Goal: Task Accomplishment & Management: Manage account settings

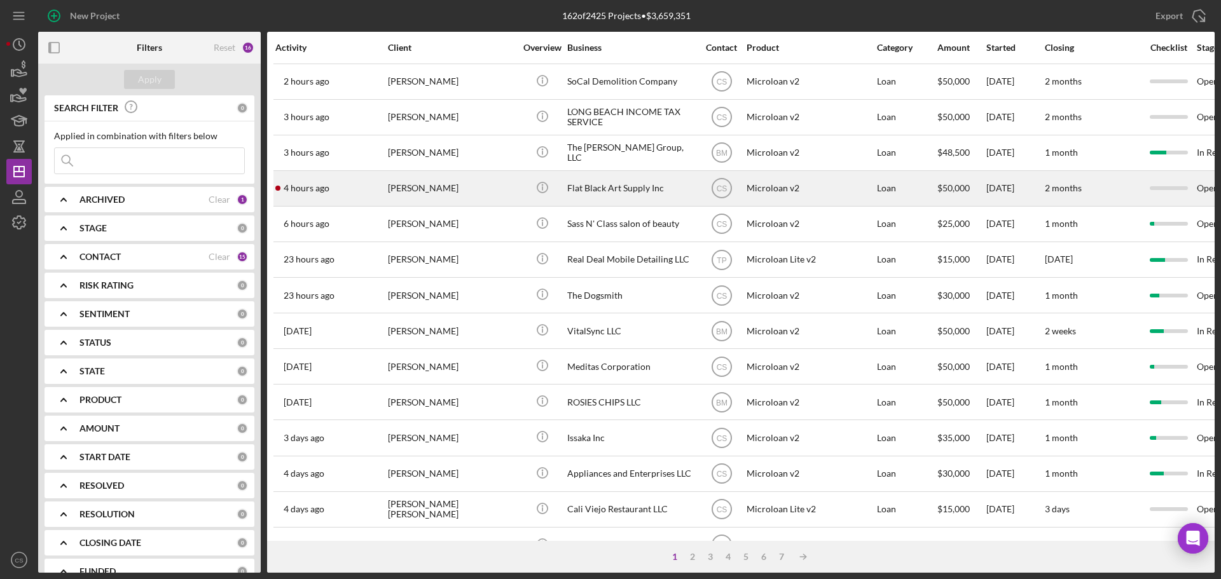
click at [512, 179] on div "[PERSON_NAME]" at bounding box center [451, 189] width 127 height 34
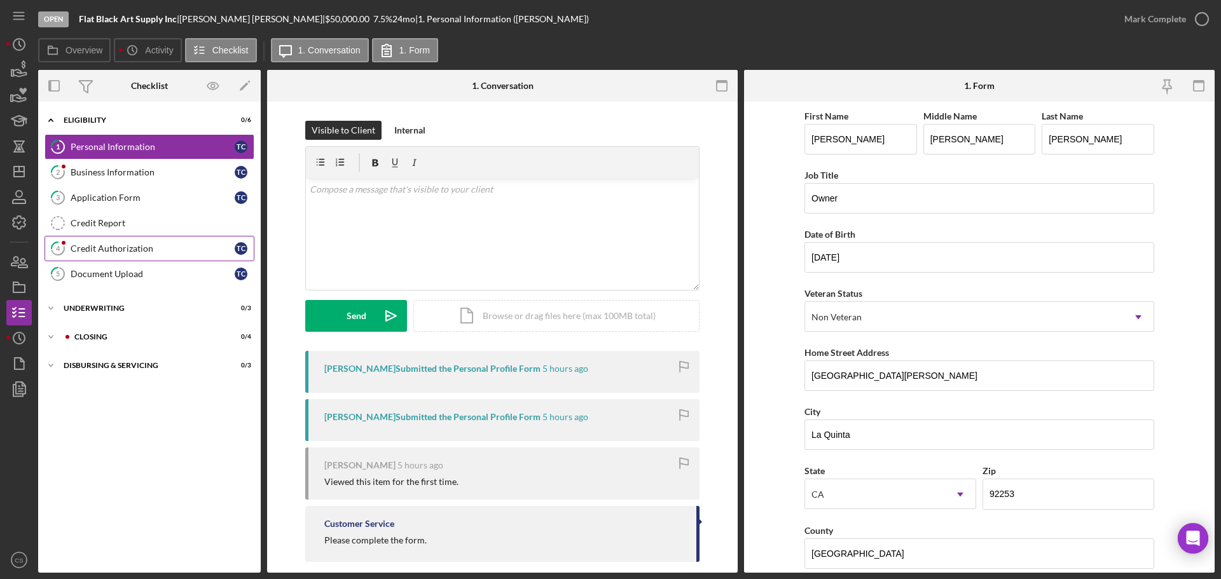
click at [168, 245] on div "Credit Authorization" at bounding box center [153, 248] width 164 height 10
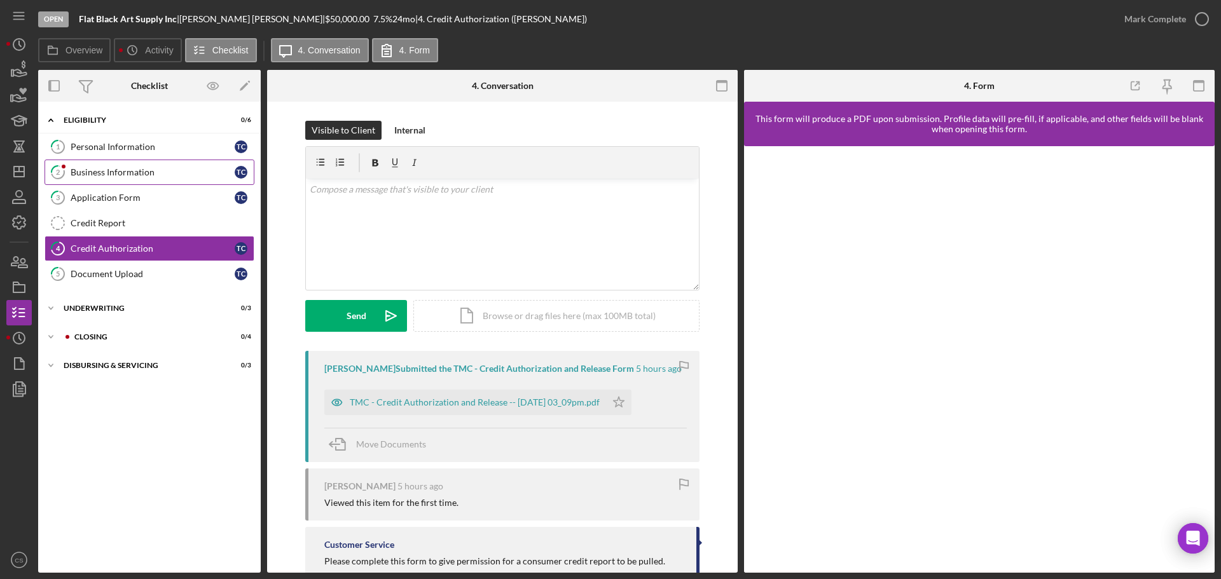
click at [169, 166] on link "2 Business Information T C" at bounding box center [150, 172] width 210 height 25
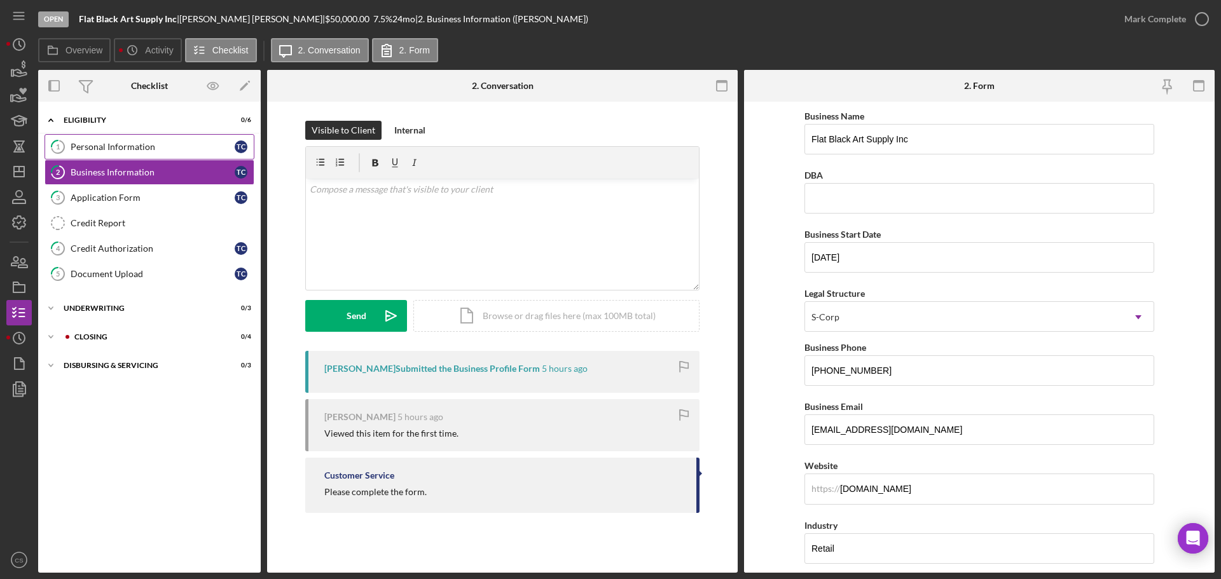
click at [145, 147] on div "Personal Information" at bounding box center [153, 147] width 164 height 10
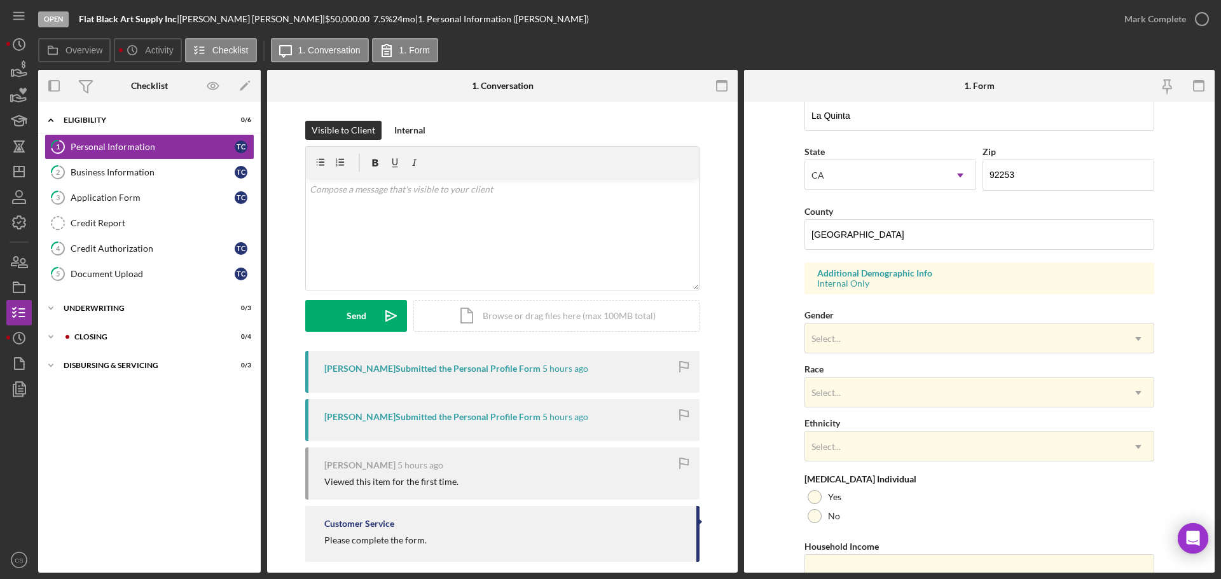
scroll to position [378, 0]
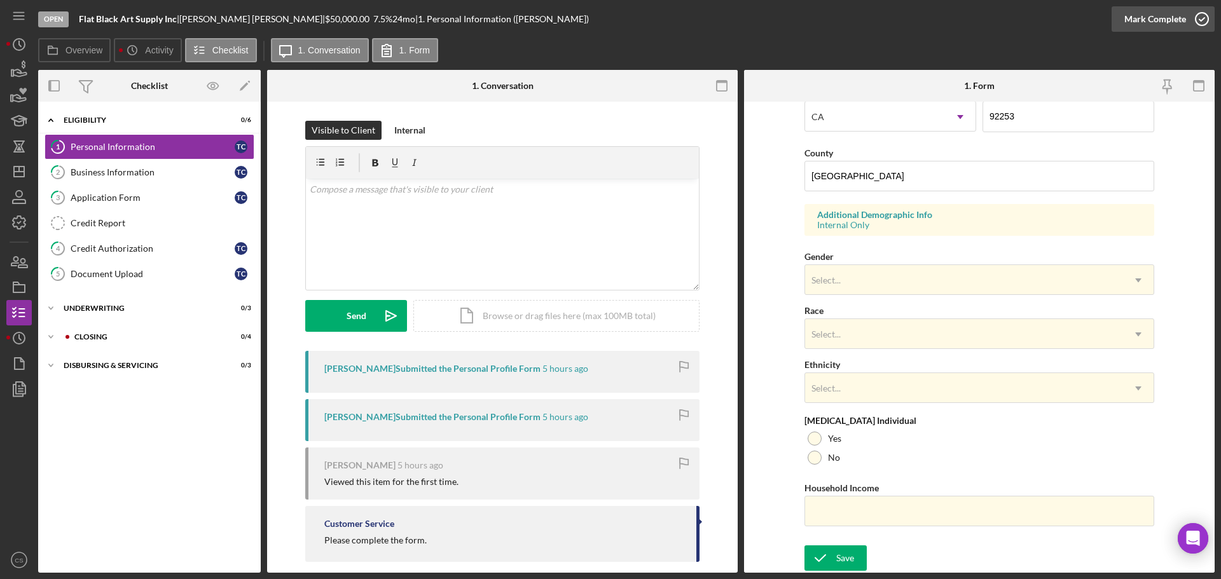
click at [1195, 20] on icon "button" at bounding box center [1202, 19] width 32 height 32
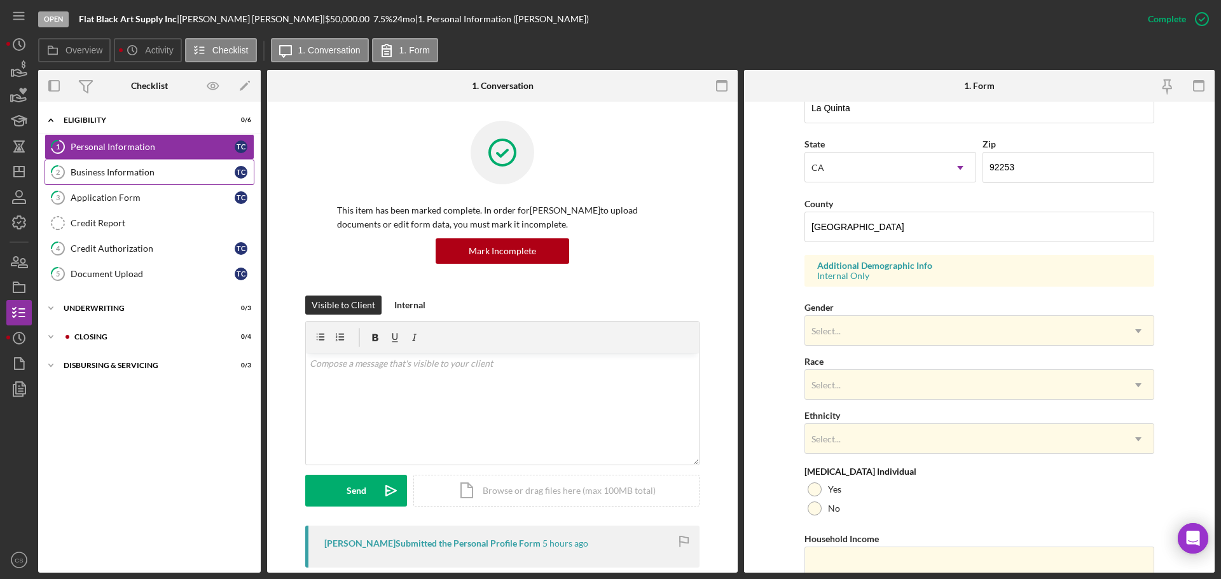
scroll to position [428, 0]
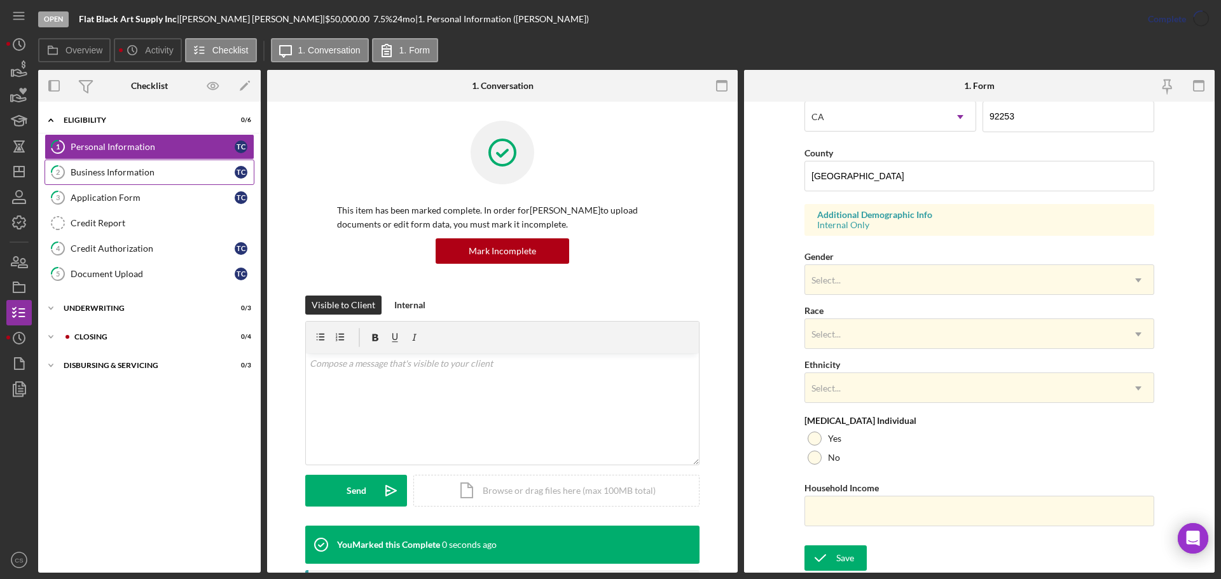
click at [107, 177] on div "Business Information" at bounding box center [153, 172] width 164 height 10
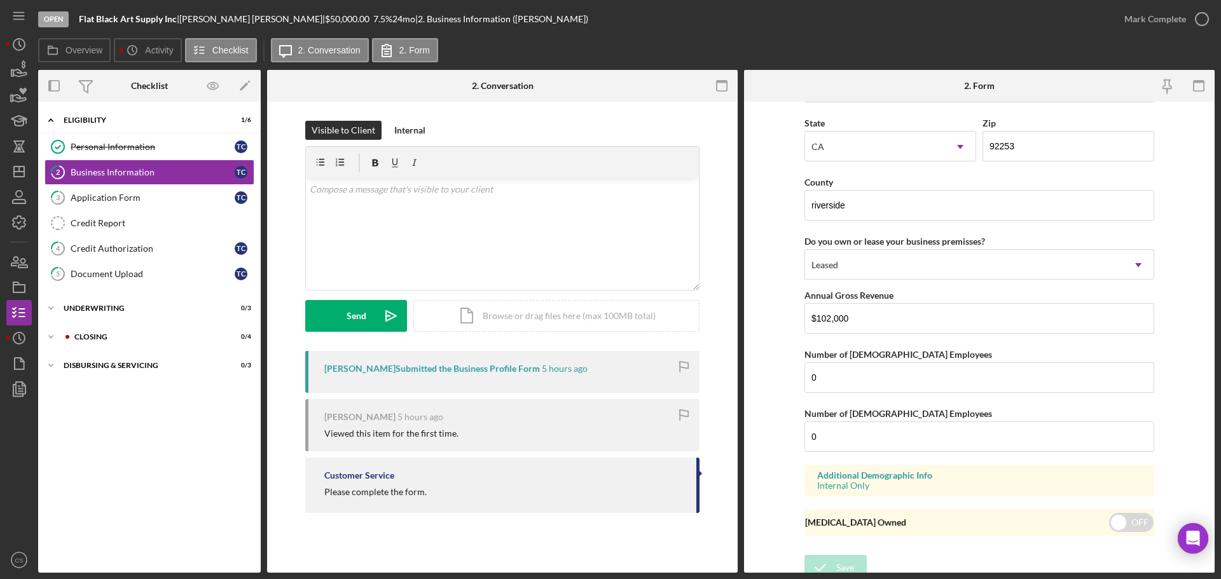
scroll to position [1177, 0]
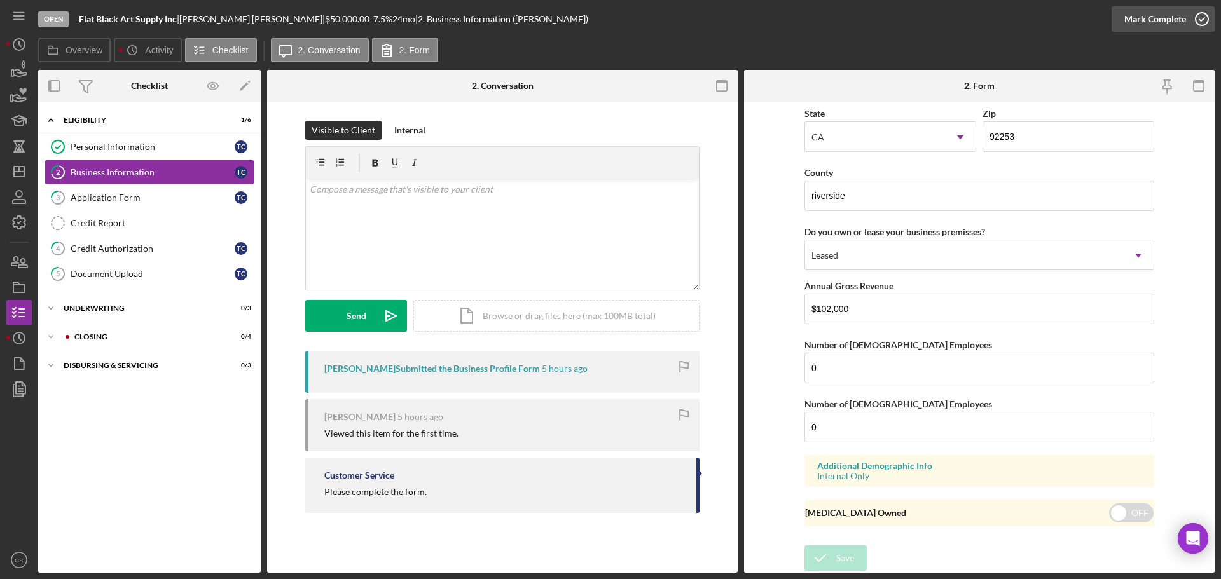
click at [1198, 18] on icon "button" at bounding box center [1202, 19] width 32 height 32
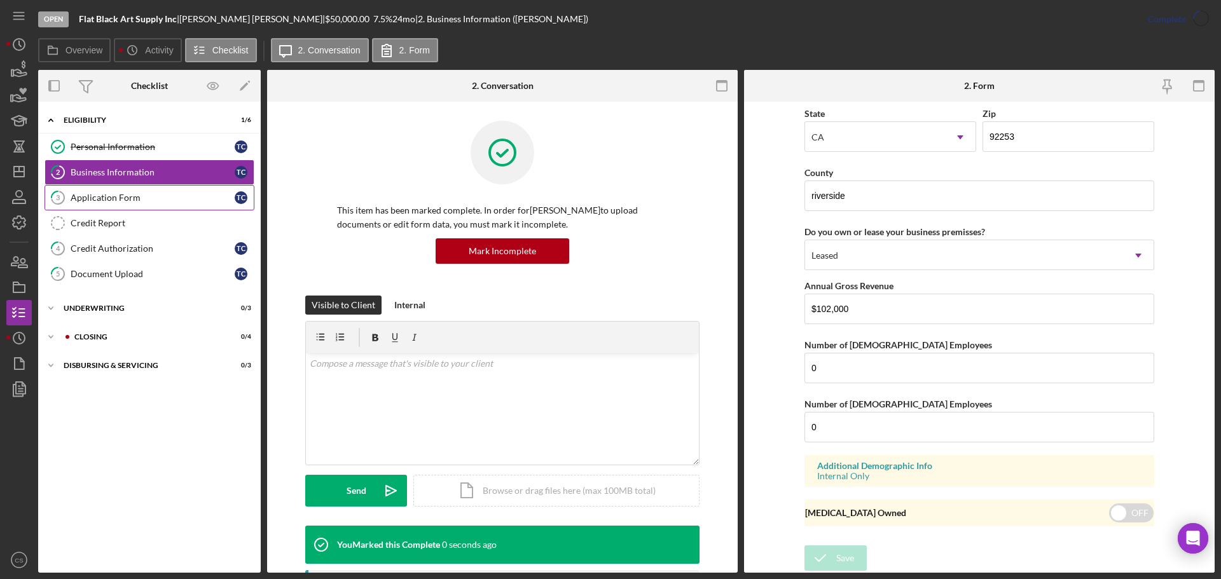
scroll to position [633, 0]
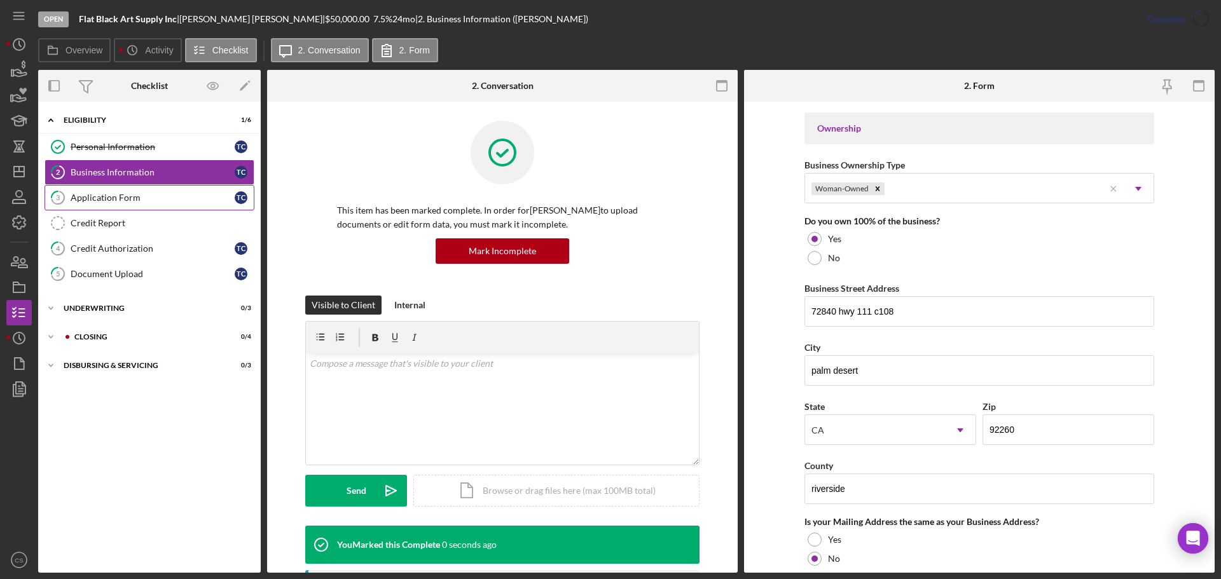
click at [123, 200] on div "Application Form" at bounding box center [153, 198] width 164 height 10
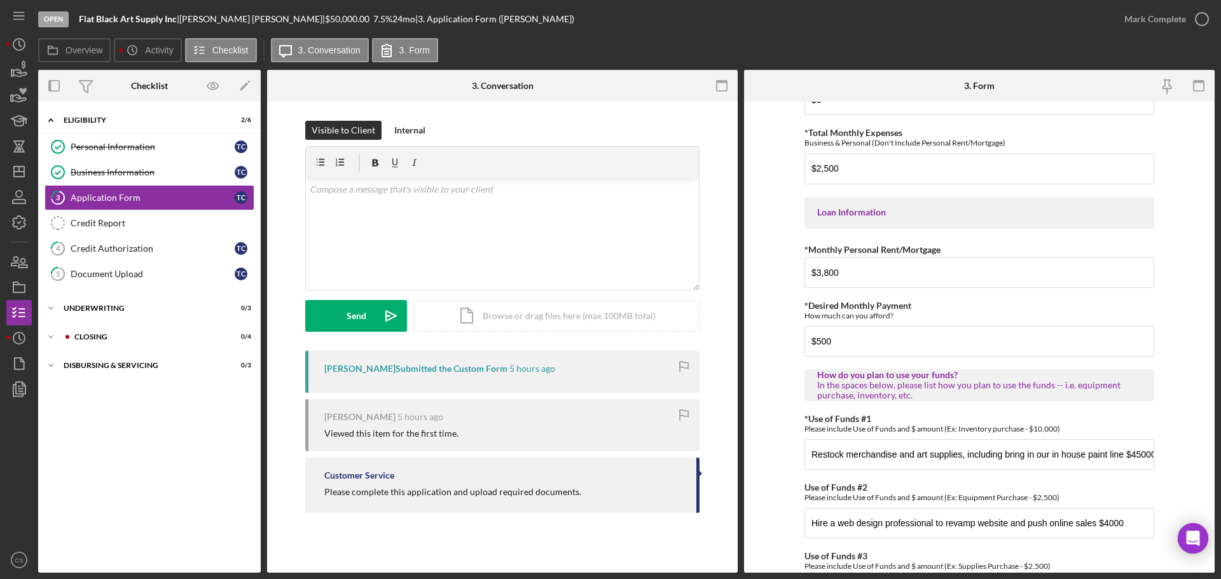
scroll to position [624, 0]
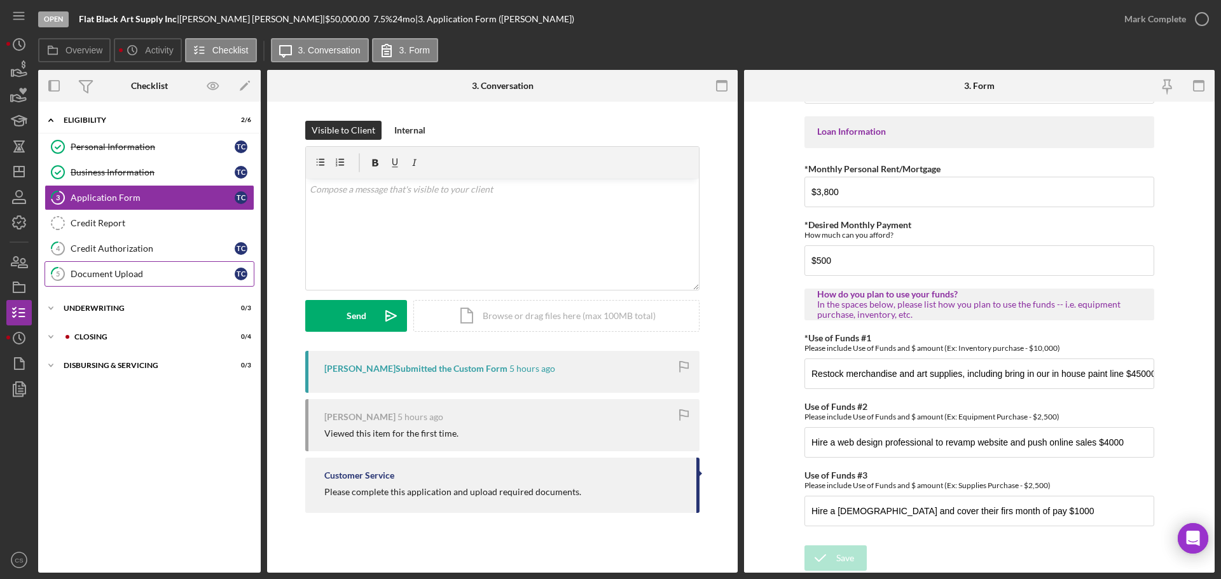
click at [144, 265] on link "5 Document Upload T C" at bounding box center [150, 273] width 210 height 25
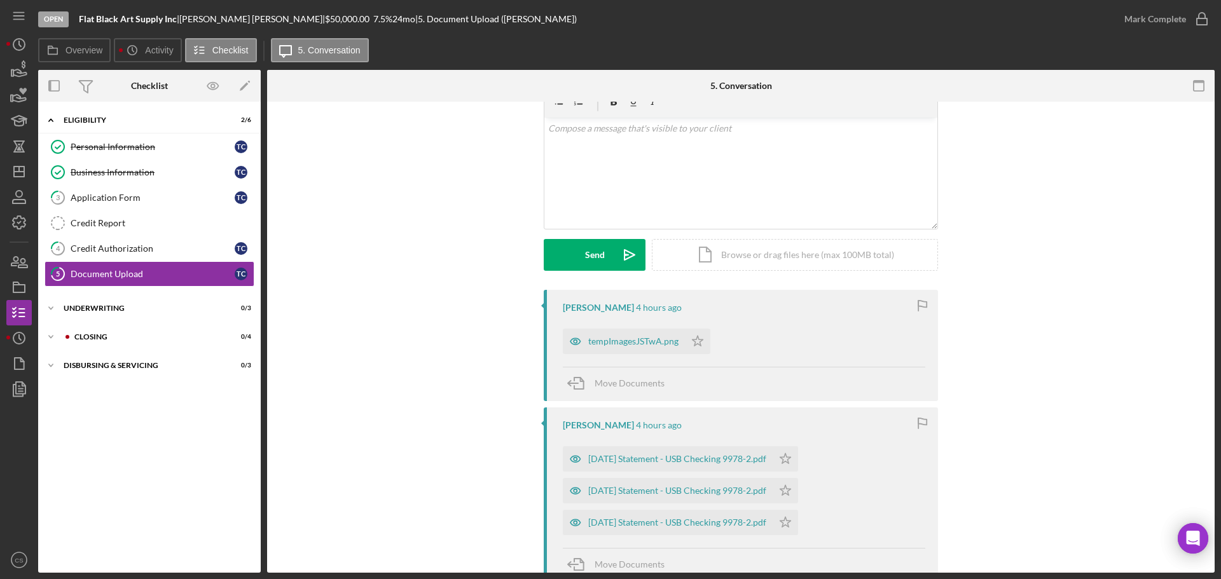
scroll to position [127, 0]
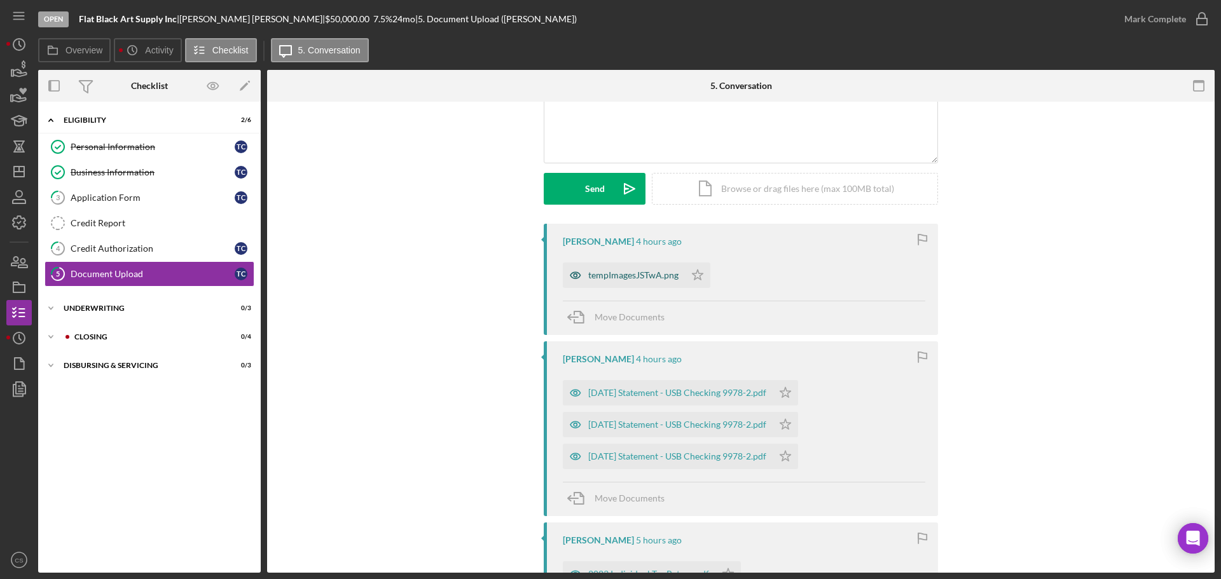
click at [630, 284] on div "tempImagesJSTwA.png" at bounding box center [624, 275] width 122 height 25
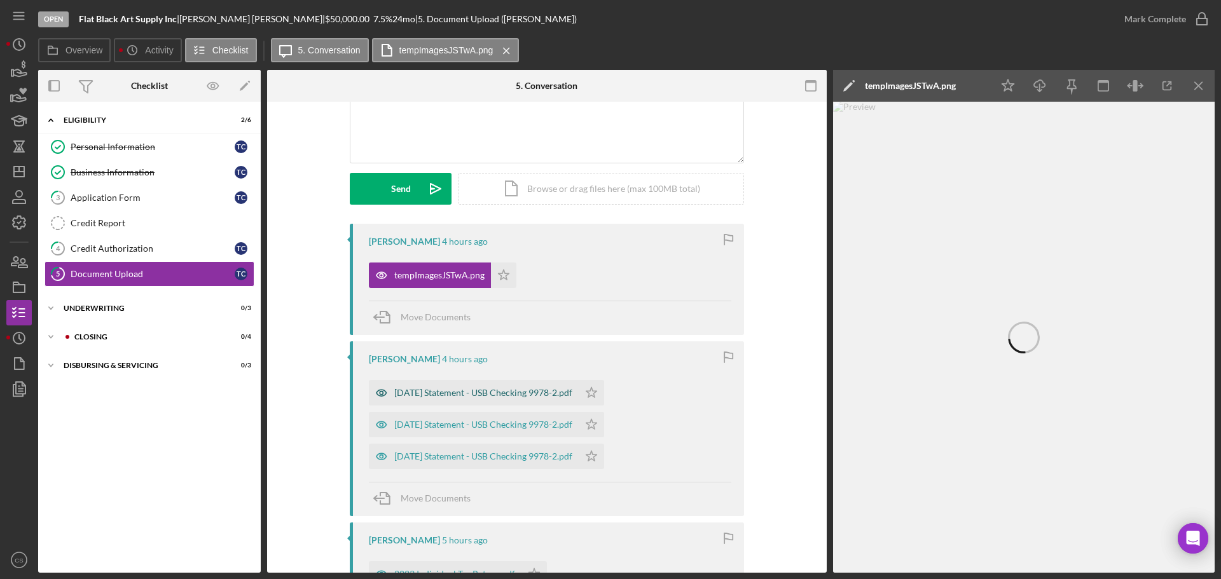
click at [439, 394] on div "[DATE] Statement - USB Checking 9978-2.pdf" at bounding box center [483, 393] width 178 height 10
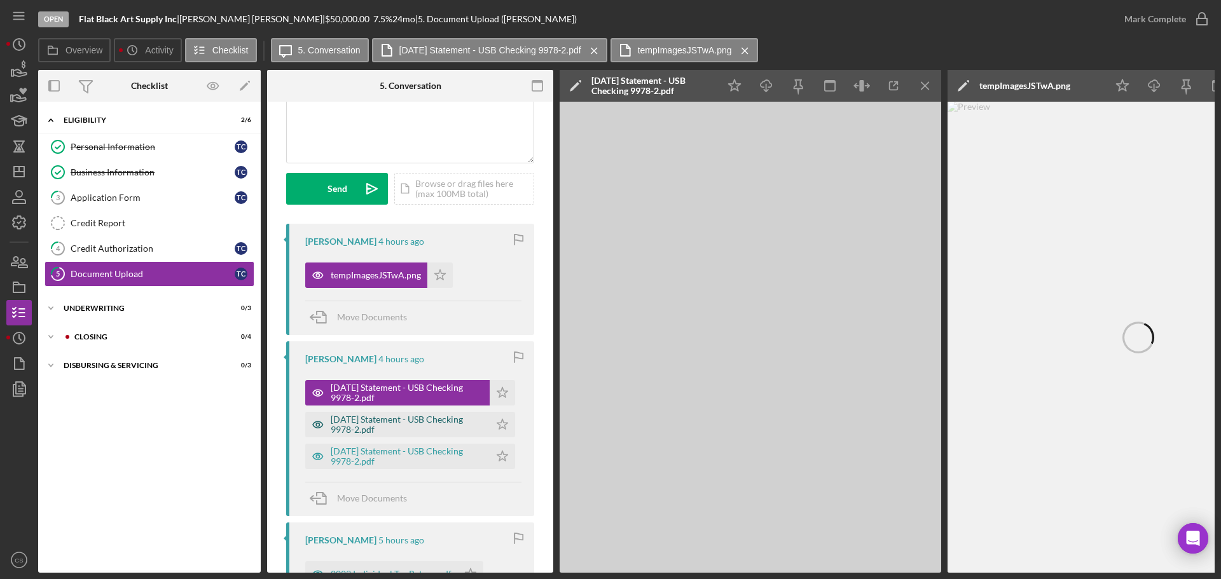
click at [439, 432] on div "[DATE] Statement - USB Checking 9978-2.pdf" at bounding box center [407, 425] width 153 height 20
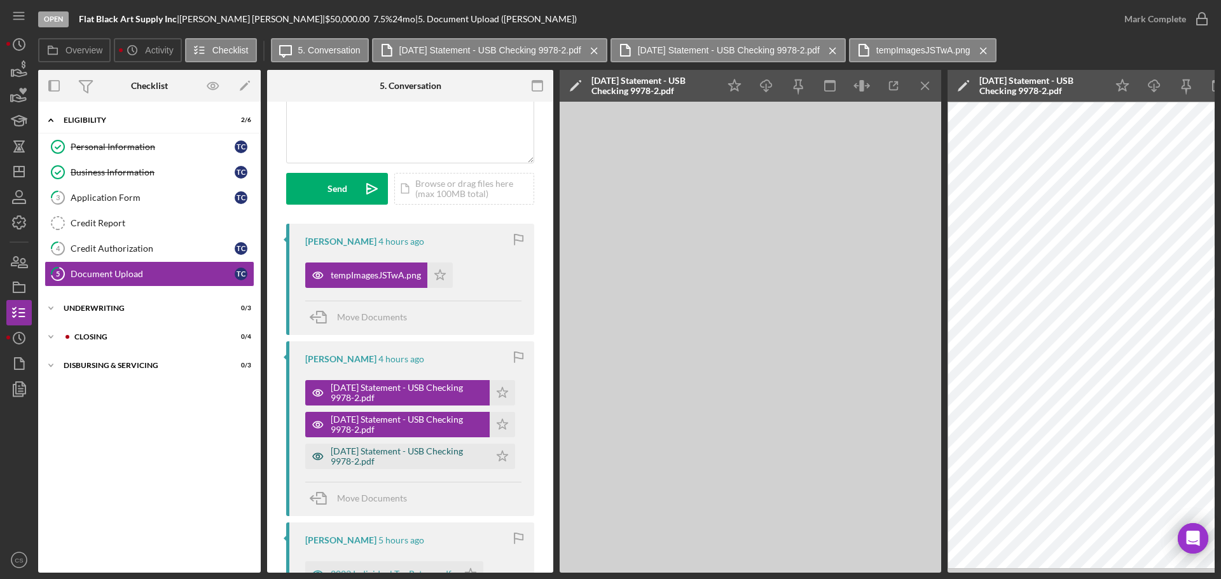
click at [399, 449] on div "[DATE] Statement - USB Checking 9978-2.pdf" at bounding box center [407, 456] width 153 height 20
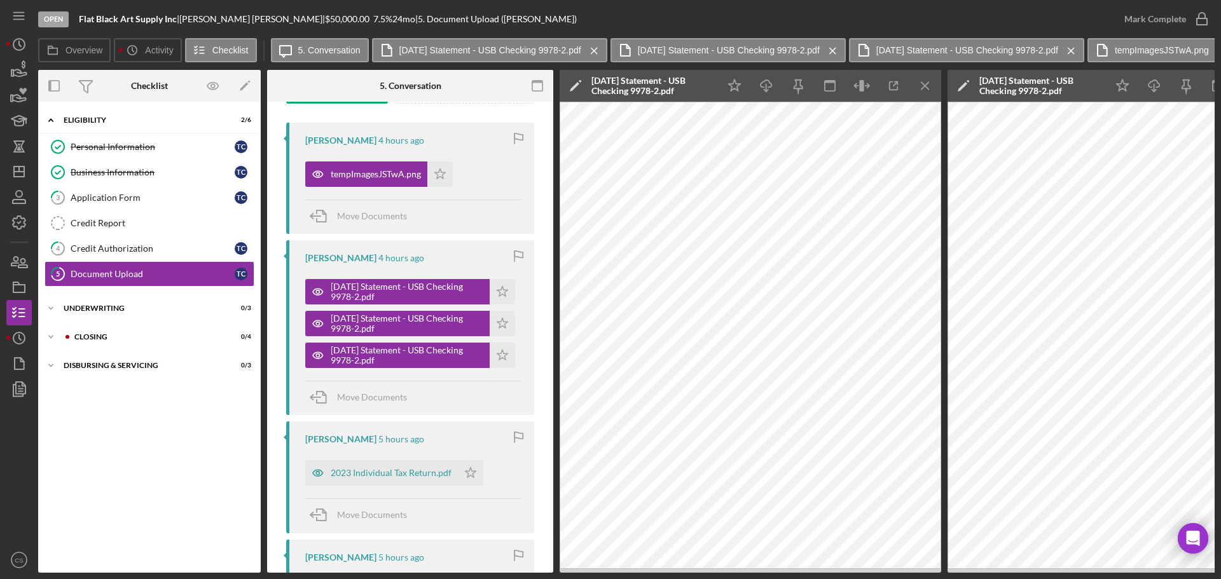
scroll to position [381, 0]
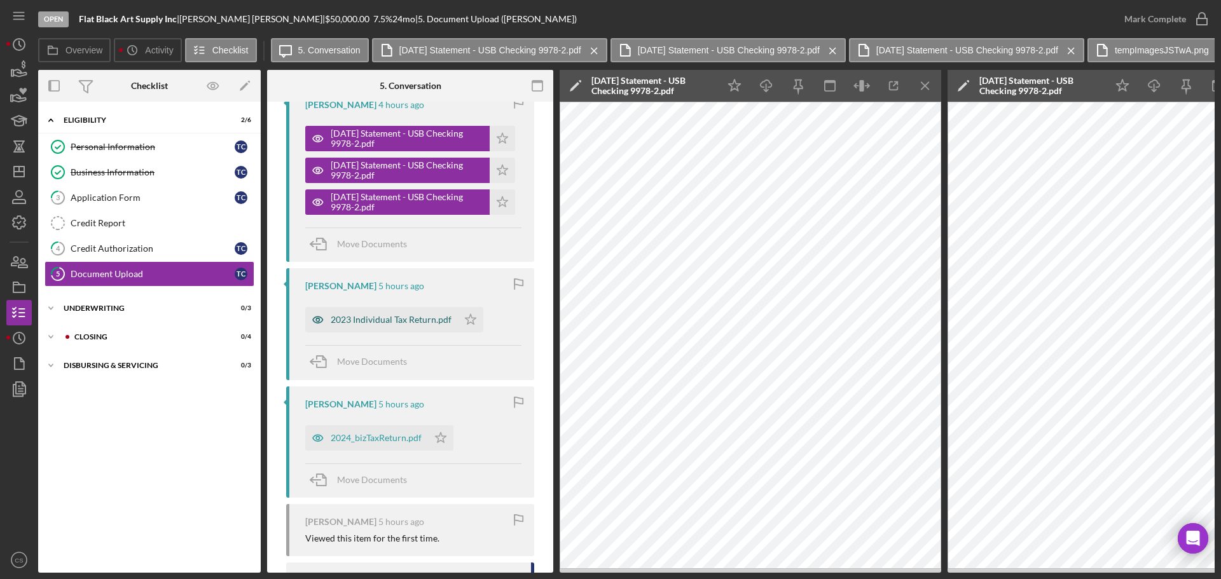
click at [376, 331] on div "2023 Individual Tax Return.pdf" at bounding box center [381, 319] width 153 height 25
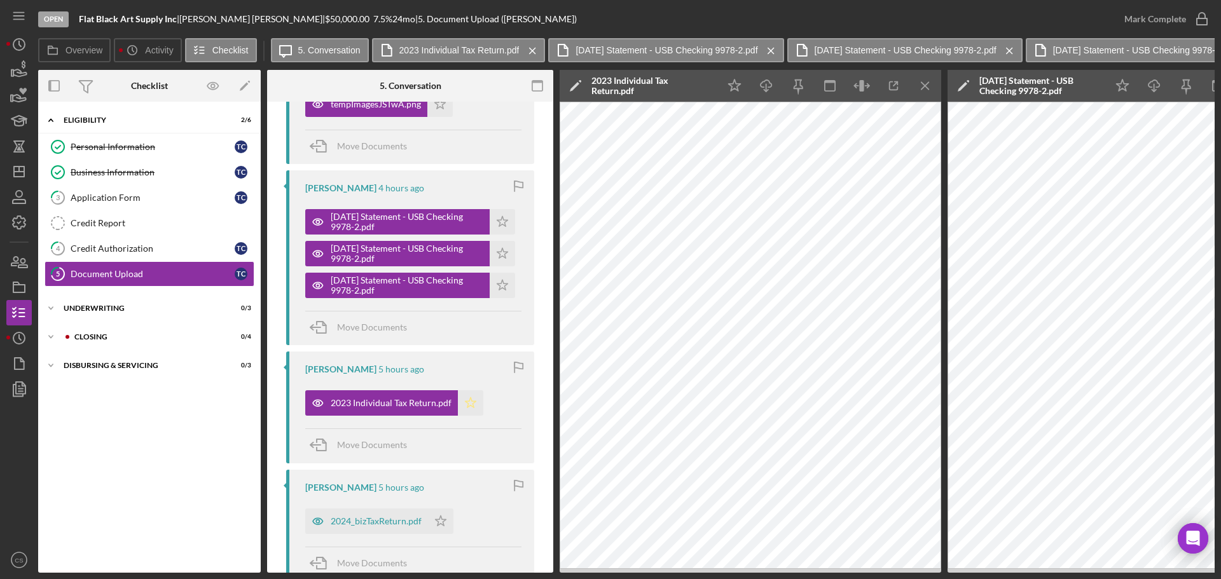
scroll to position [318, 0]
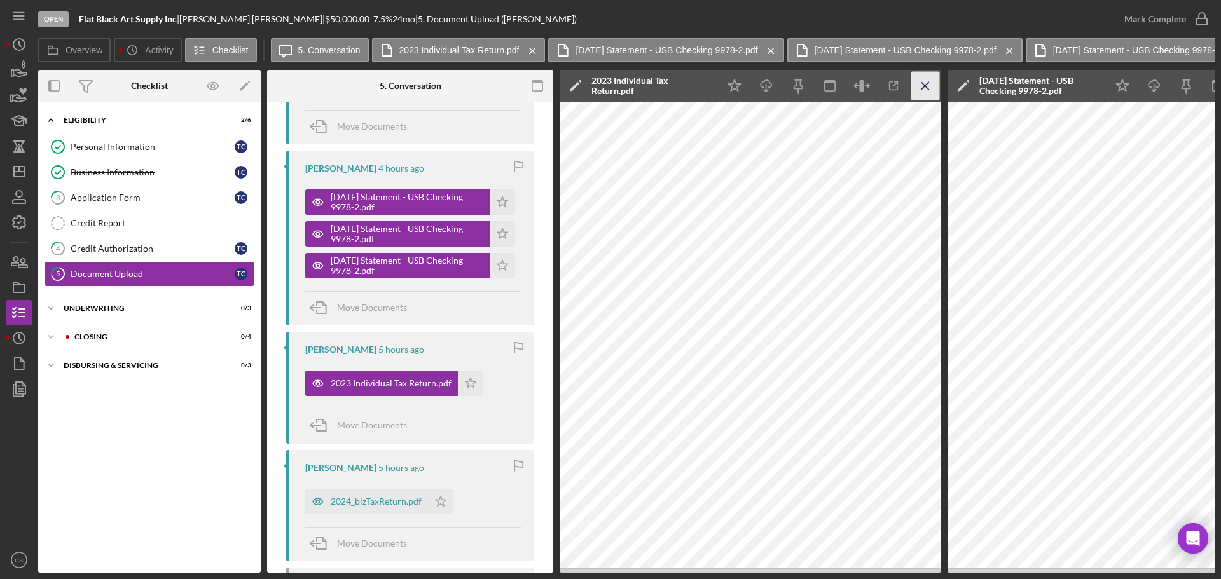
click at [921, 83] on icon "Icon/Menu Close" at bounding box center [925, 86] width 29 height 29
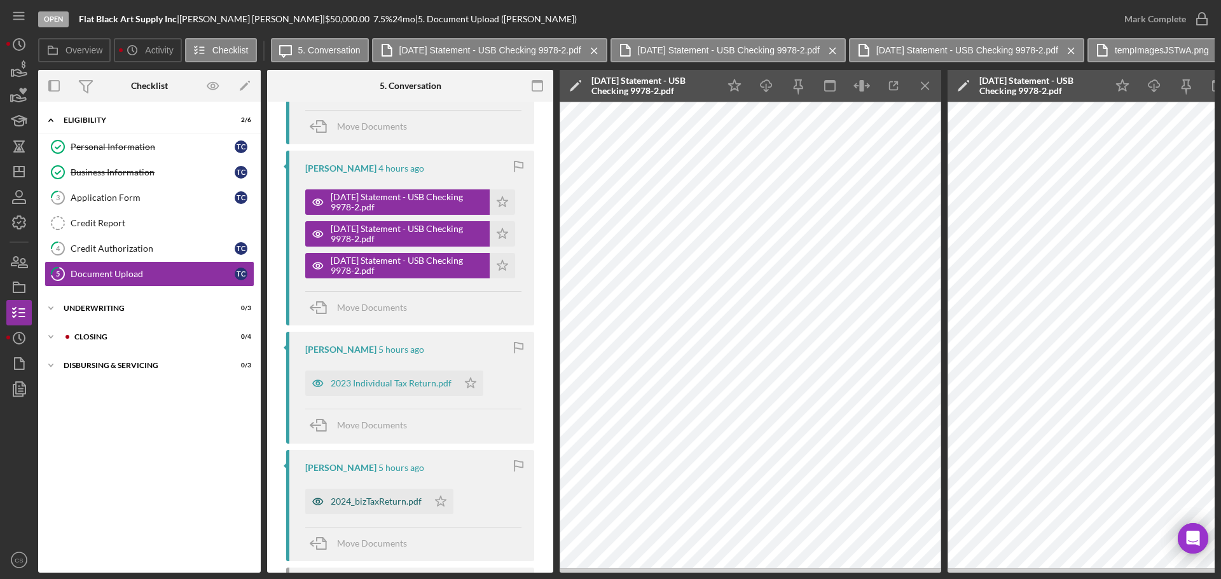
click at [367, 502] on div "2024_bizTaxReturn.pdf" at bounding box center [376, 502] width 91 height 10
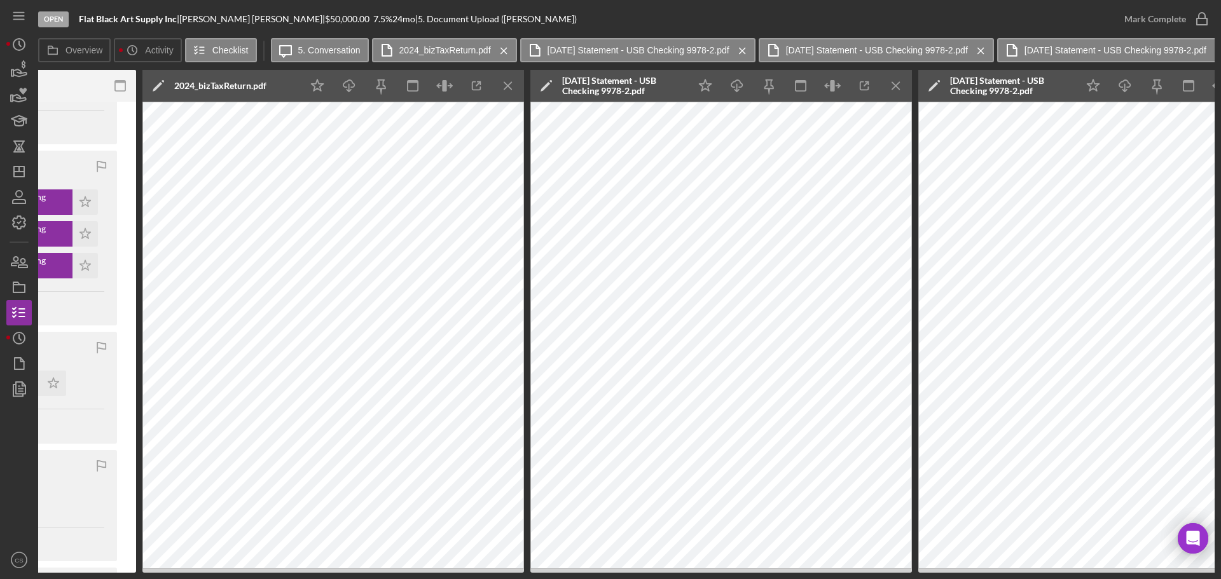
scroll to position [0, 445]
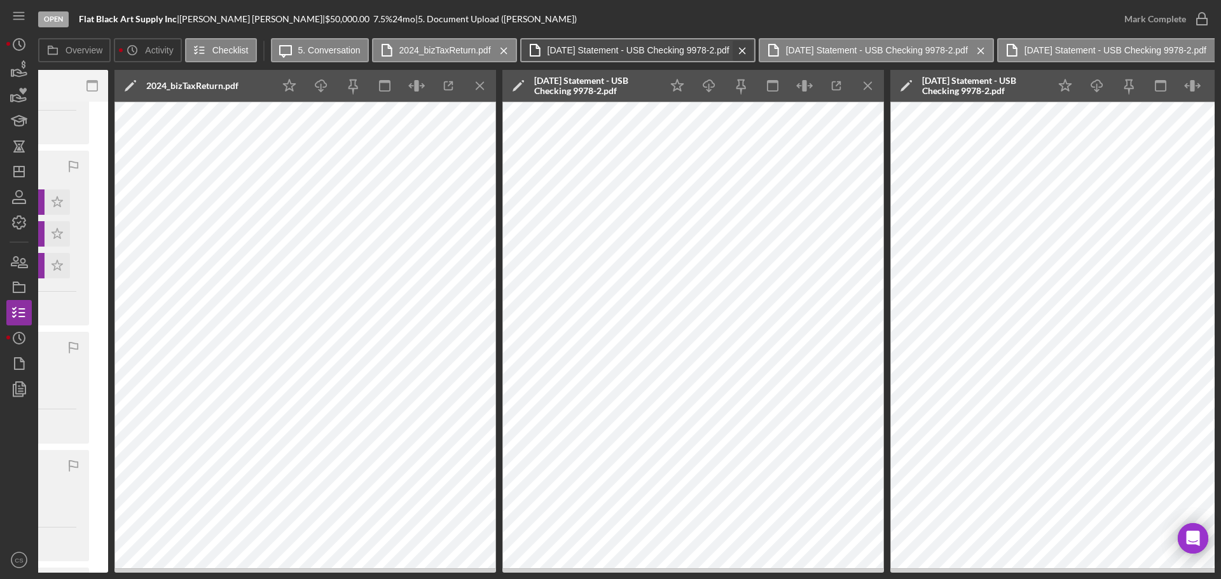
click at [762, 51] on div "Icon/Message 5. Conversation 2024_bizTaxReturn.pdf Icon/Menu Close [DATE] State…" at bounding box center [743, 50] width 944 height 25
click at [755, 50] on button "[DATE] Statement - USB Checking 9978-2.pdf Icon/Menu Close" at bounding box center [637, 50] width 235 height 24
click at [748, 45] on icon "Icon/Menu Close" at bounding box center [742, 51] width 22 height 32
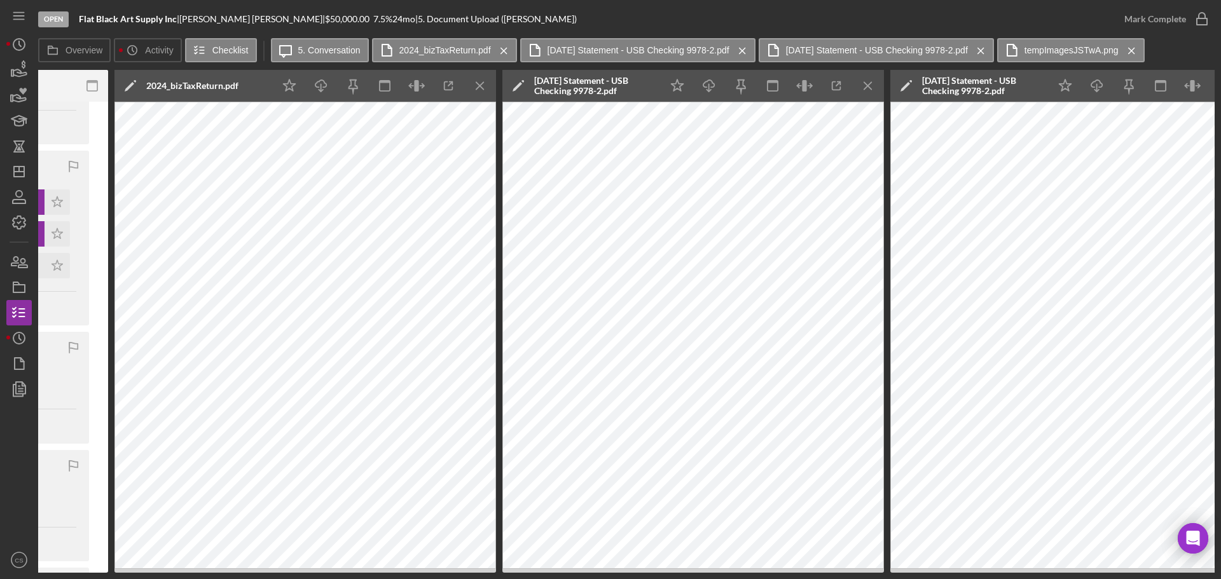
click at [748, 45] on icon "Icon/Menu Close" at bounding box center [742, 51] width 22 height 32
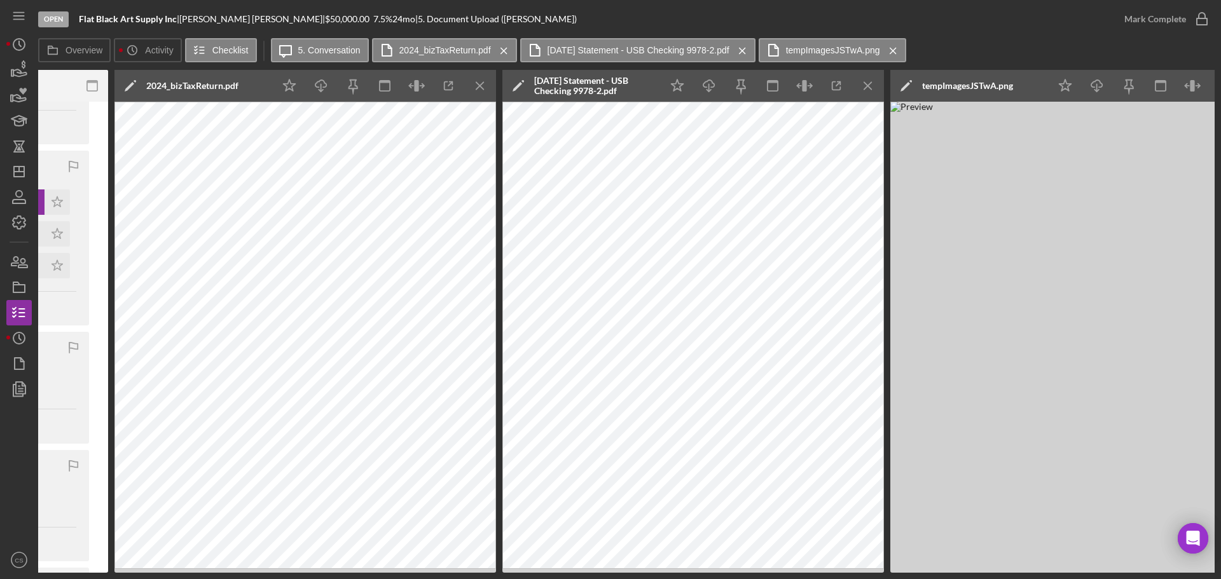
click at [748, 45] on icon "Icon/Menu Close" at bounding box center [742, 51] width 22 height 32
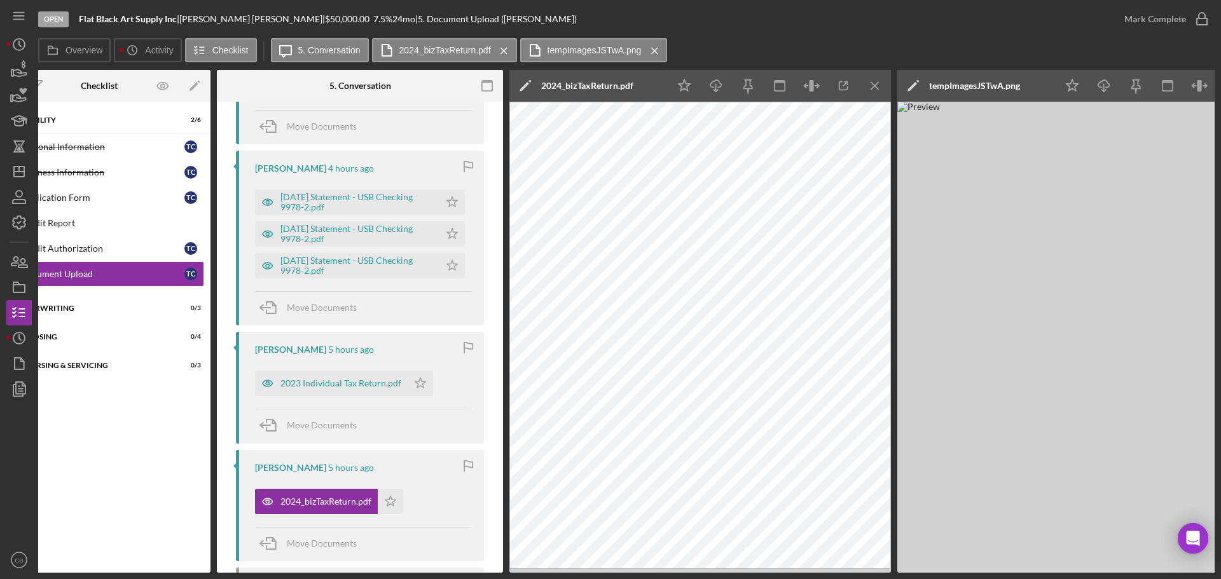
scroll to position [0, 0]
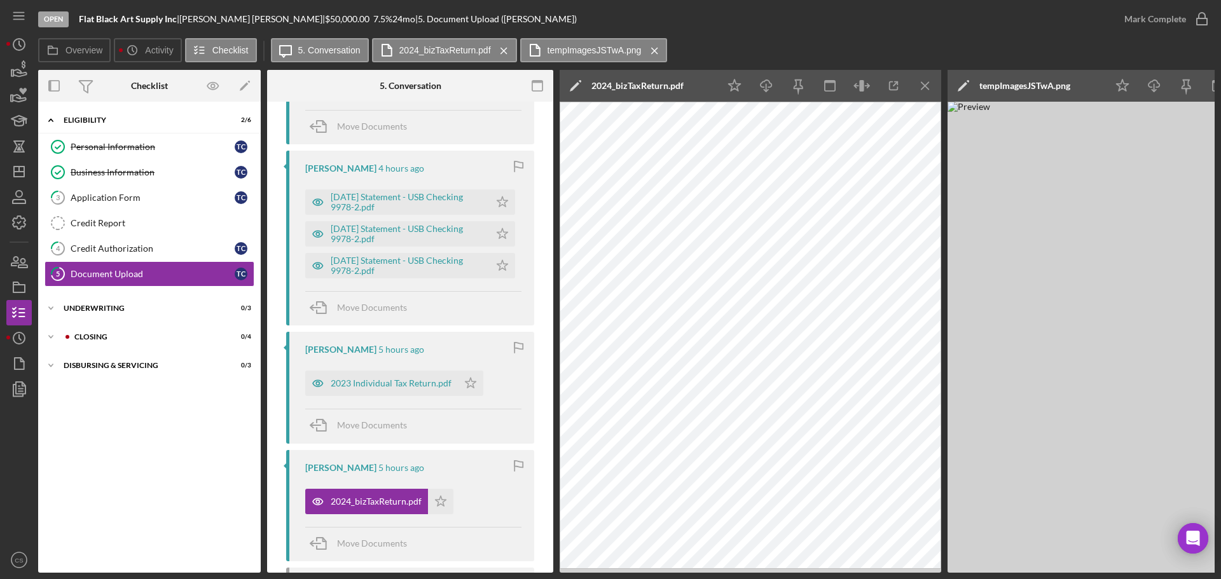
click at [149, 470] on div "Icon/Expander Eligibility 2 / 6 Personal Information Personal Information T C B…" at bounding box center [149, 337] width 223 height 458
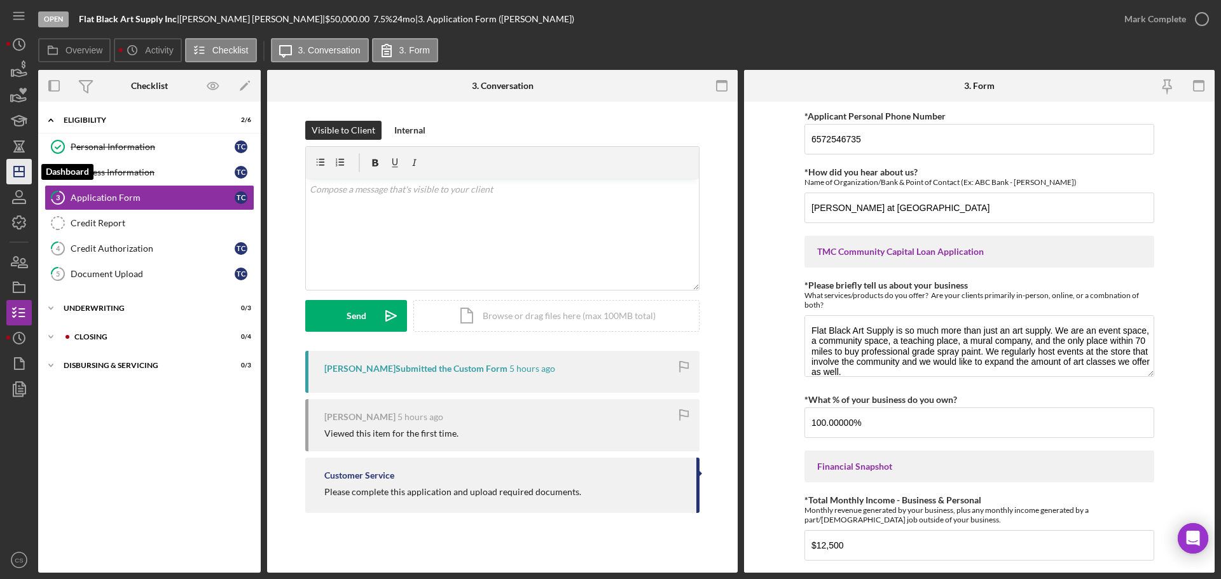
click at [20, 170] on icon "Icon/Dashboard" at bounding box center [19, 172] width 32 height 32
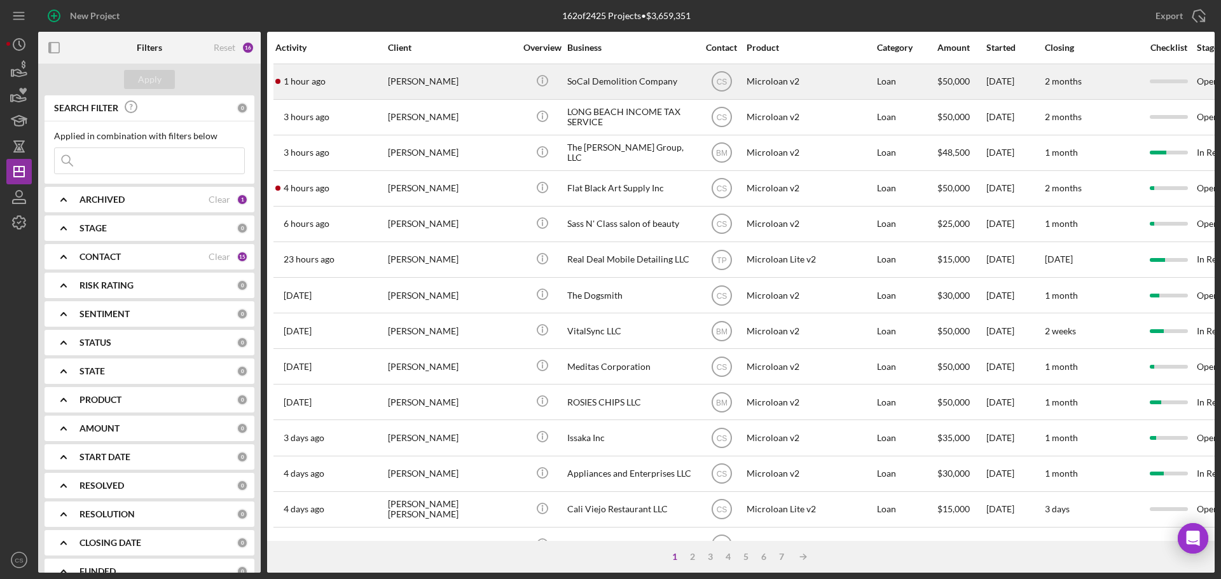
click at [466, 81] on div "[PERSON_NAME]" at bounding box center [451, 82] width 127 height 34
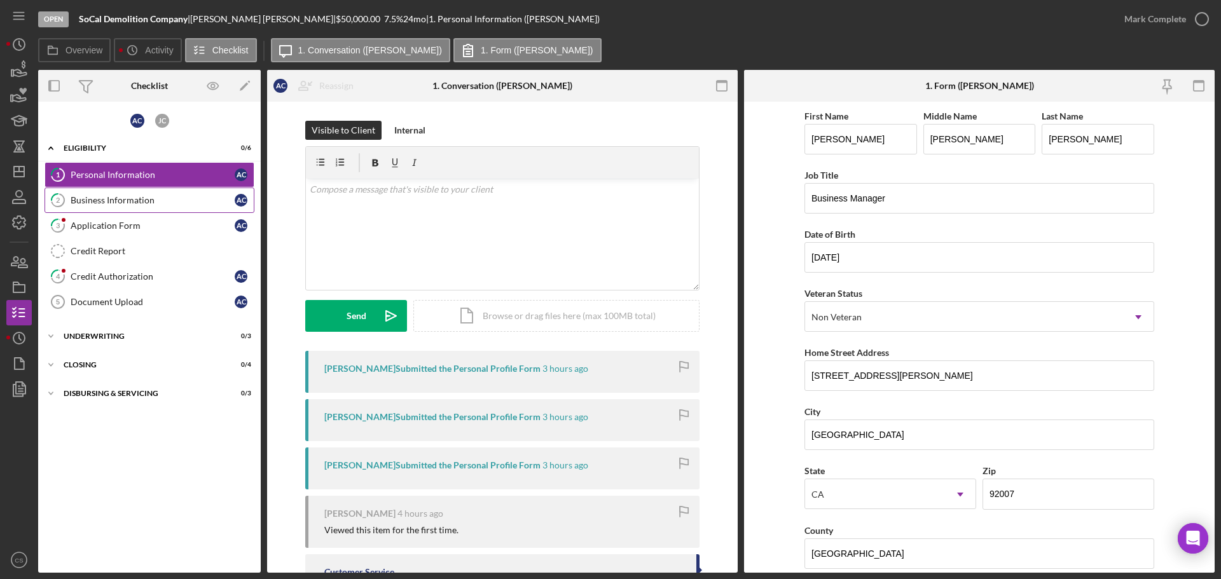
click at [166, 206] on link "2 Business Information A C" at bounding box center [150, 200] width 210 height 25
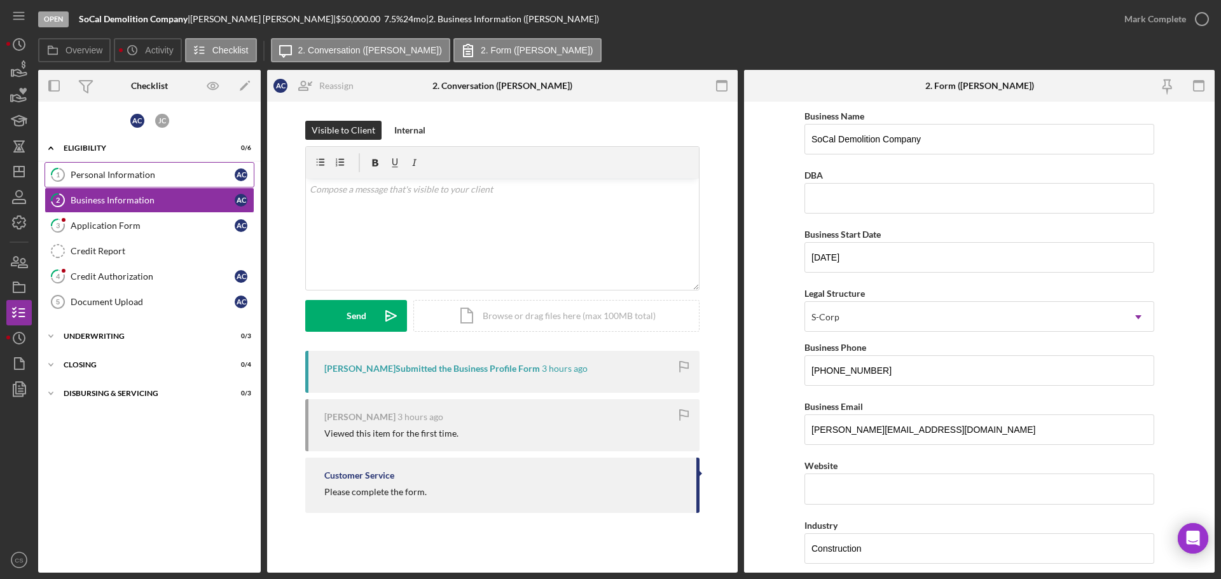
click at [172, 174] on div "Personal Information" at bounding box center [153, 175] width 164 height 10
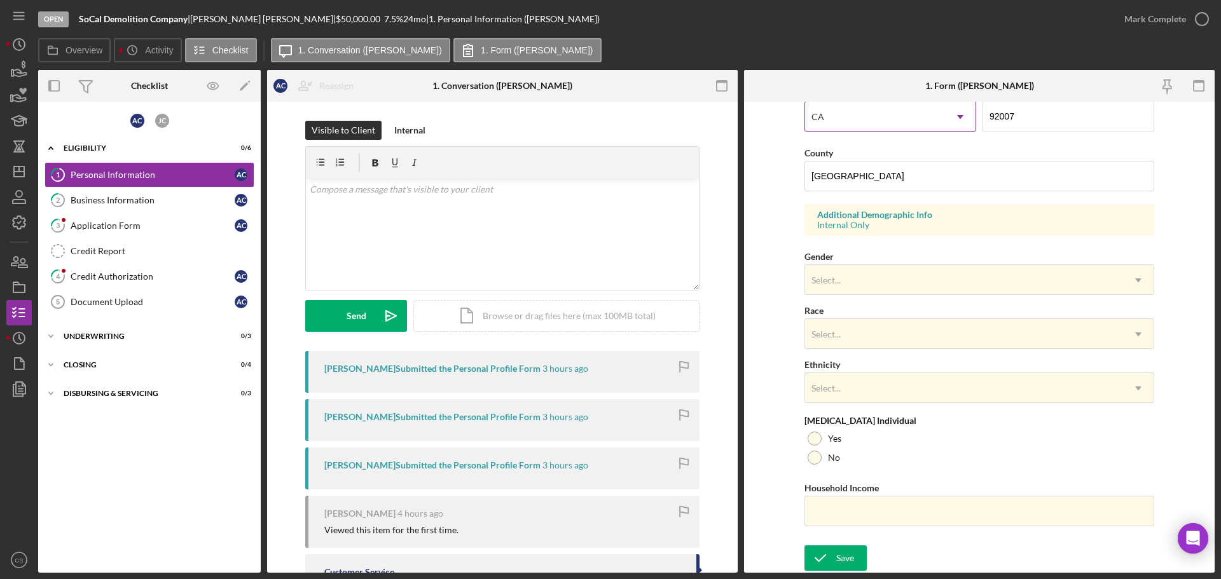
scroll to position [314, 0]
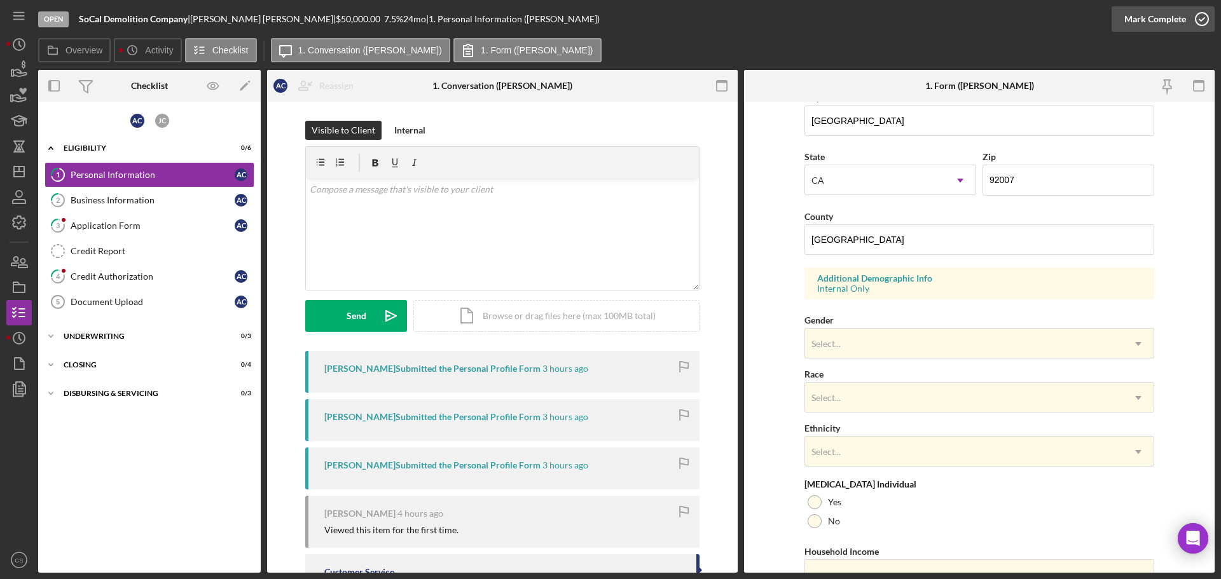
click at [1195, 22] on icon "button" at bounding box center [1202, 19] width 32 height 32
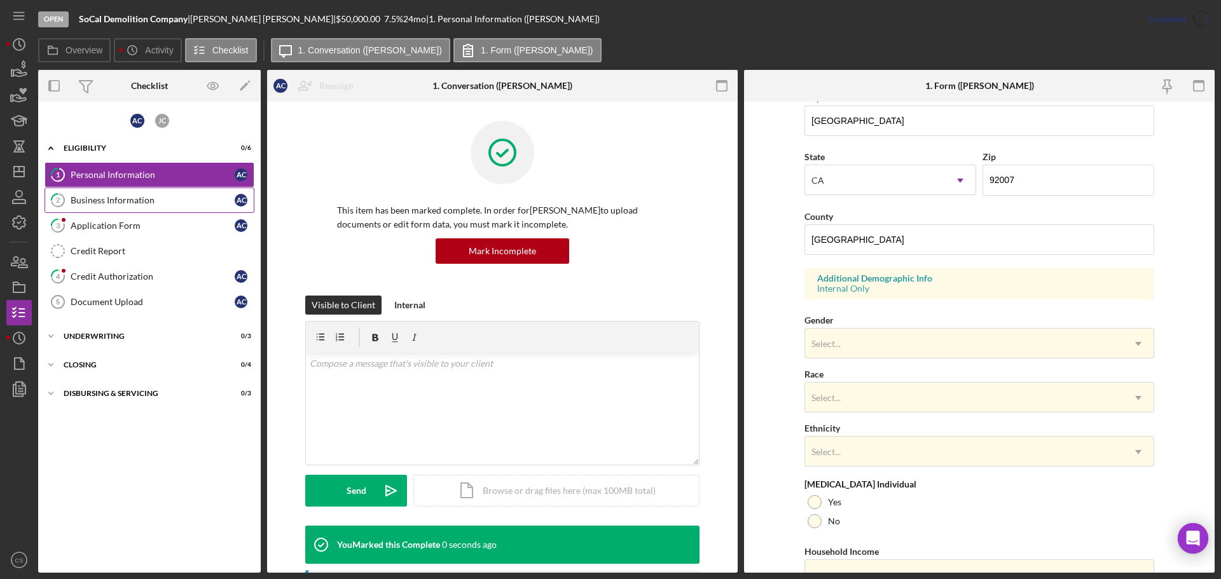
scroll to position [122, 0]
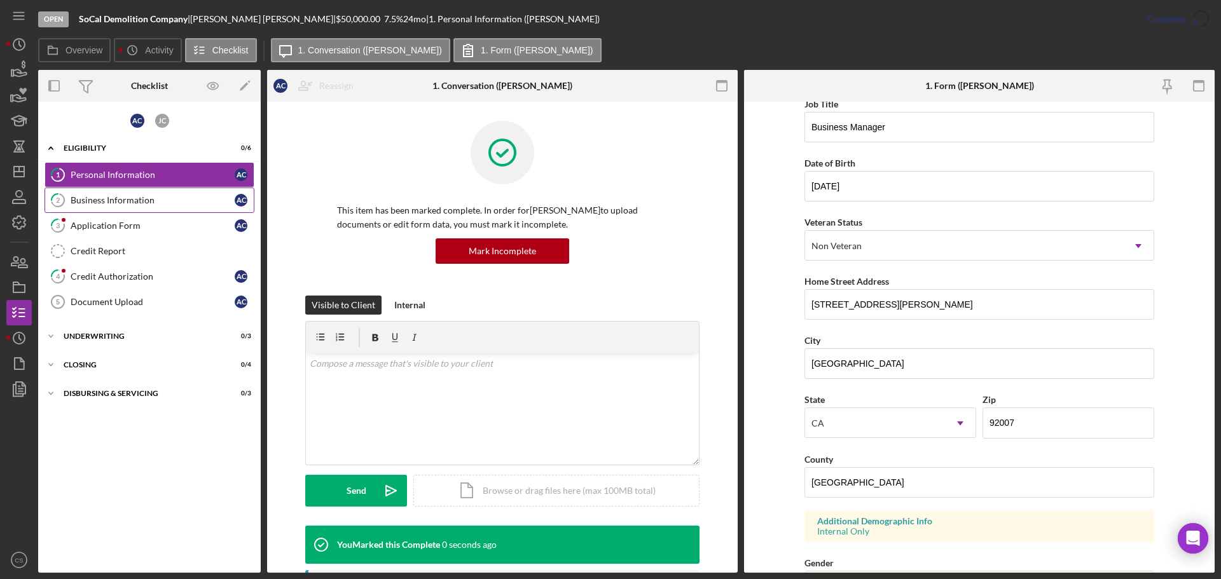
click at [136, 201] on div "Business Information" at bounding box center [153, 200] width 164 height 10
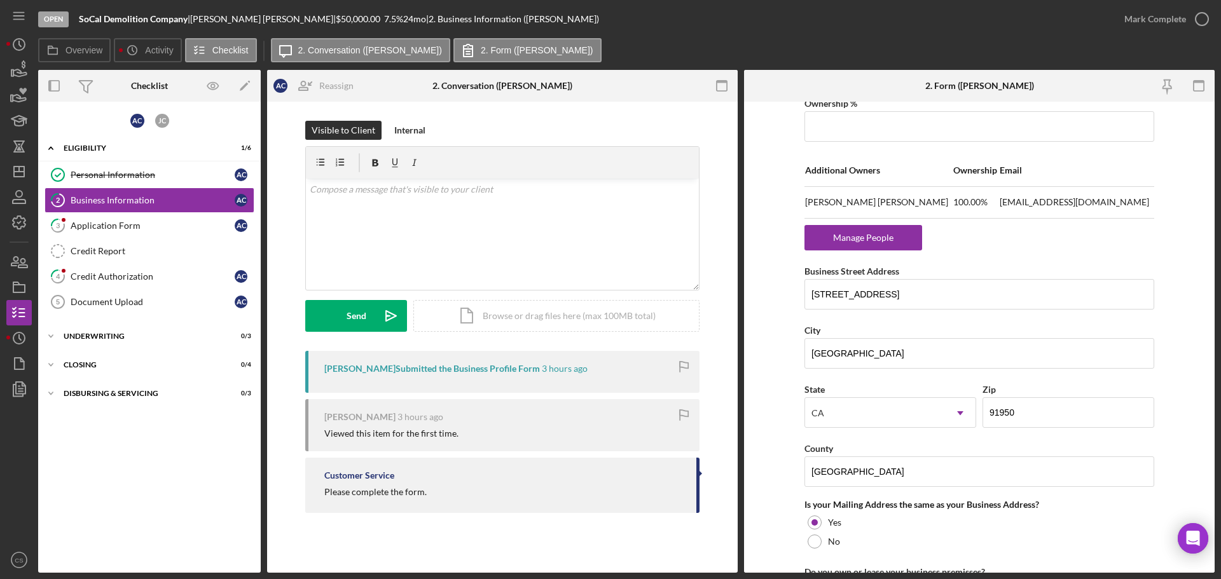
scroll to position [790, 0]
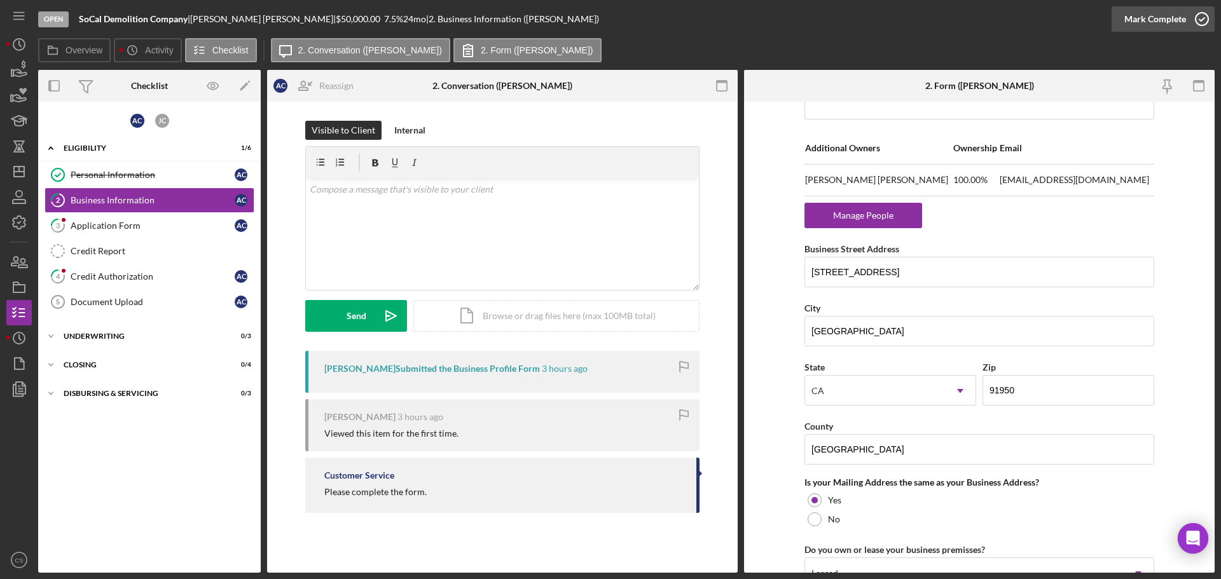
click at [1205, 13] on icon "button" at bounding box center [1202, 19] width 32 height 32
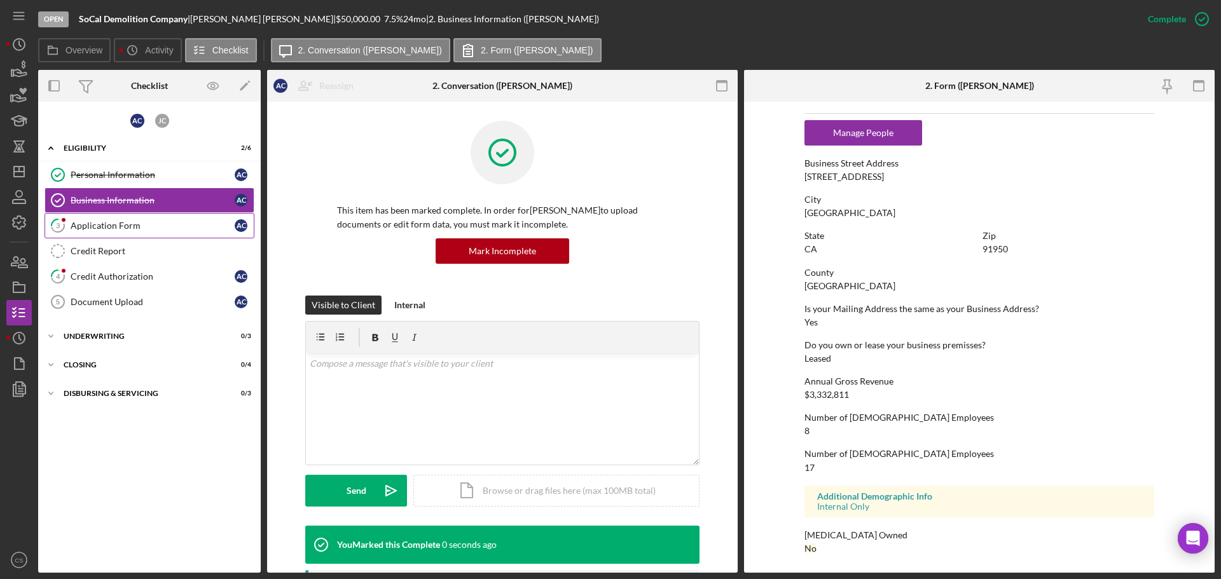
scroll to position [550, 0]
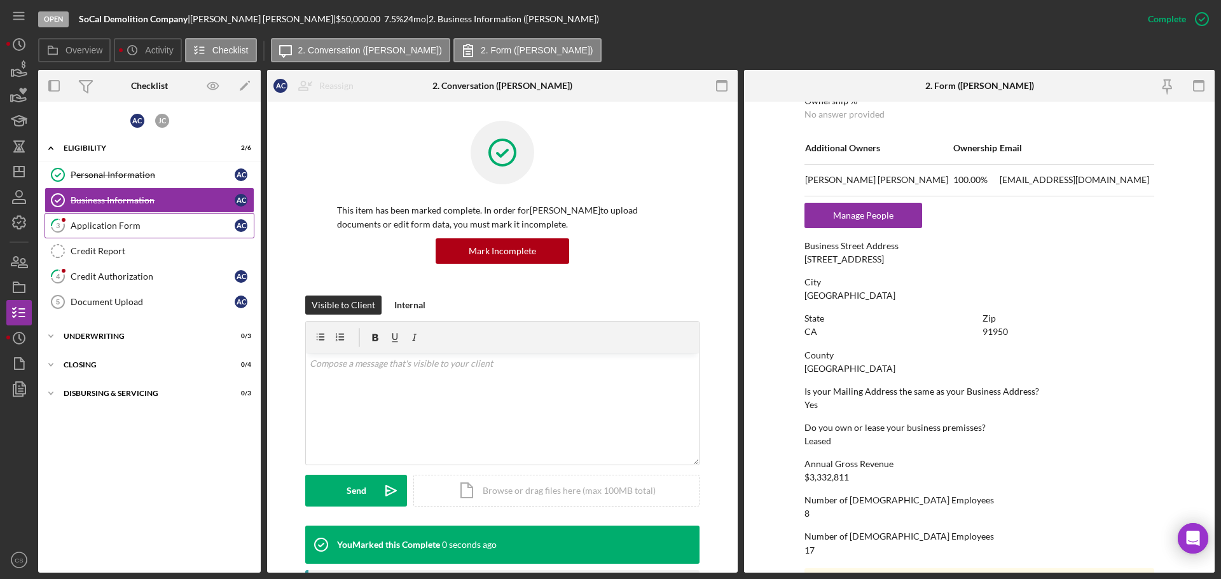
click at [126, 223] on div "Application Form" at bounding box center [153, 226] width 164 height 10
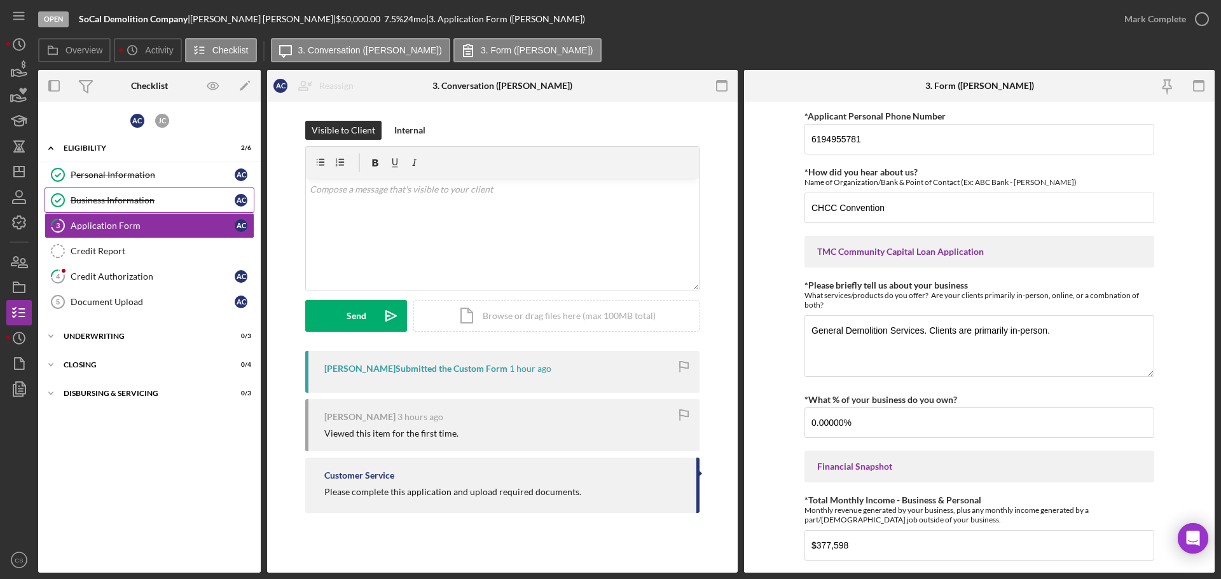
drag, startPoint x: 105, startPoint y: 198, endPoint x: 199, endPoint y: 189, distance: 94.5
click at [105, 198] on div "Business Information" at bounding box center [153, 200] width 164 height 10
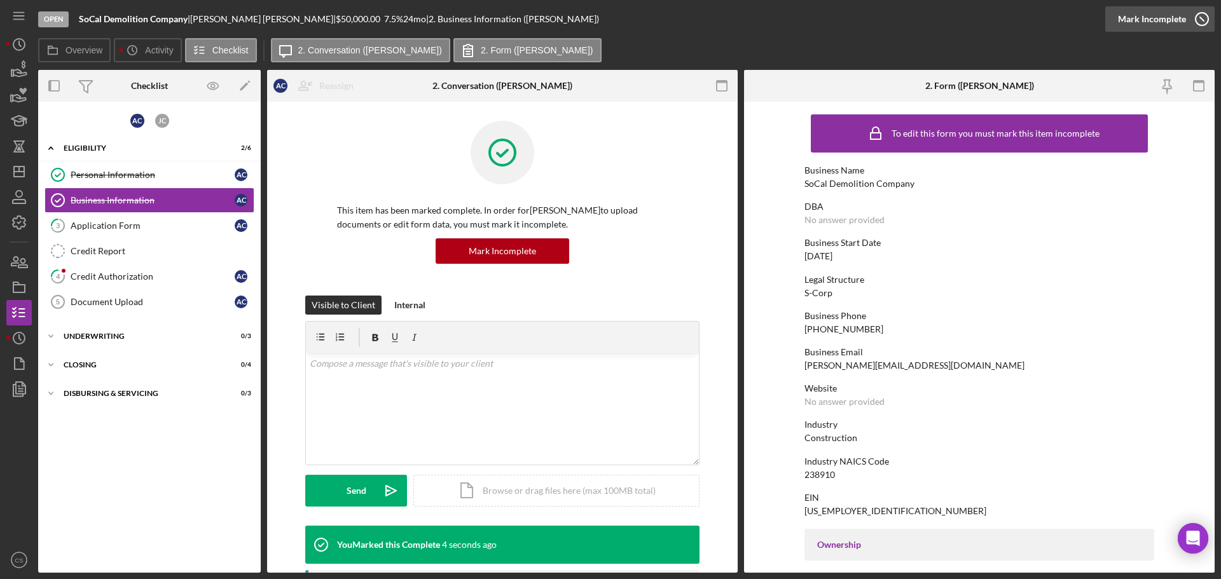
click at [1205, 22] on icon "button" at bounding box center [1202, 19] width 32 height 32
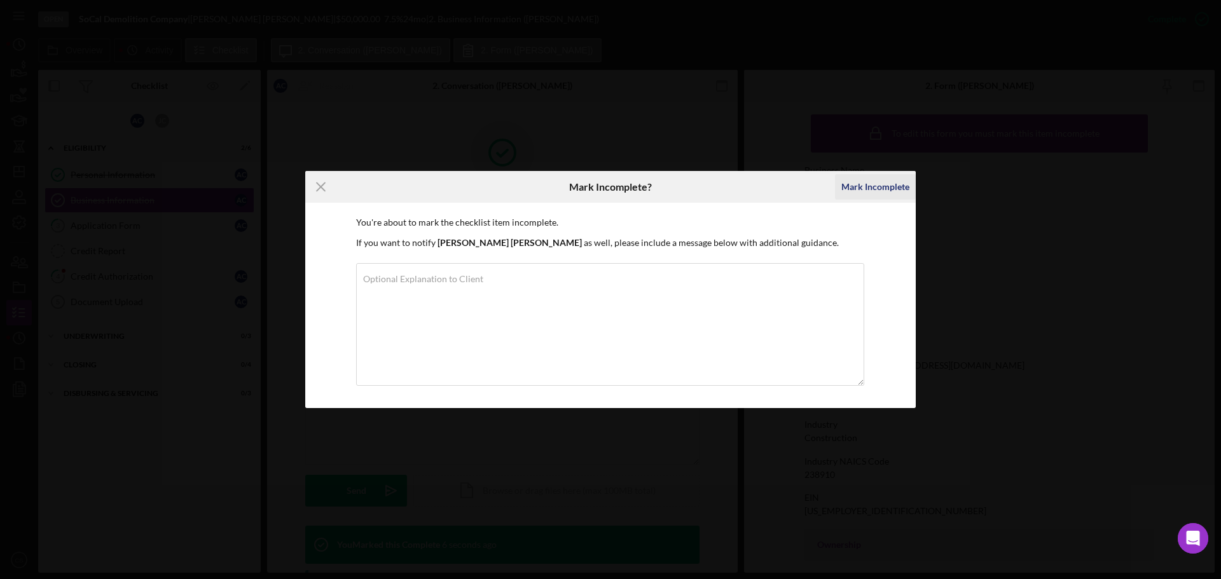
click at [887, 192] on div "Mark Incomplete" at bounding box center [875, 186] width 68 height 25
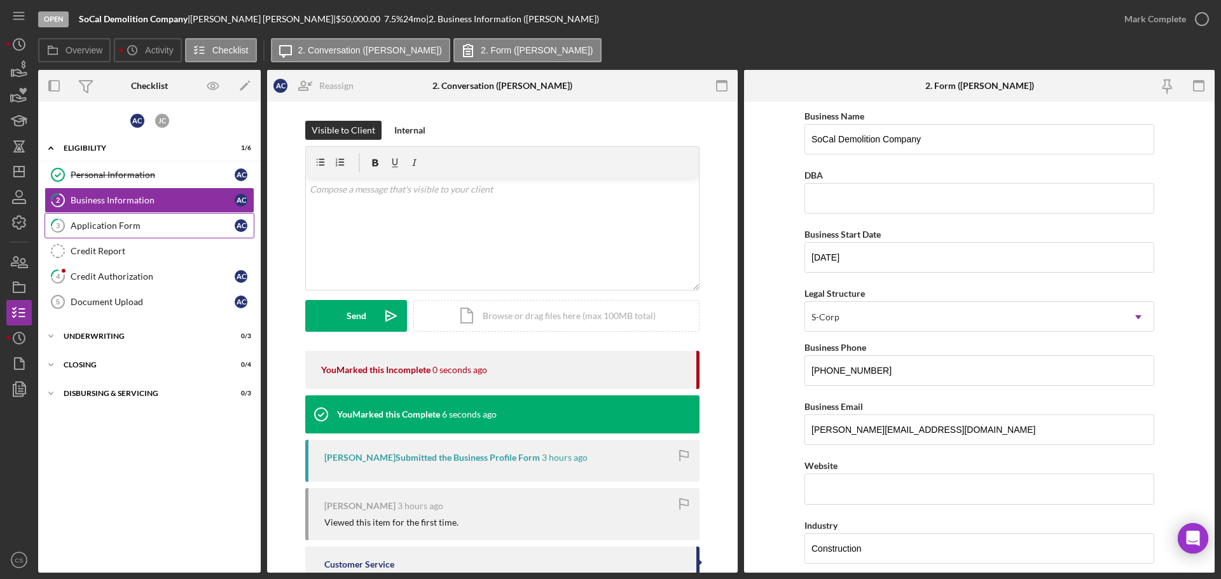
click at [132, 225] on div "Application Form" at bounding box center [153, 226] width 164 height 10
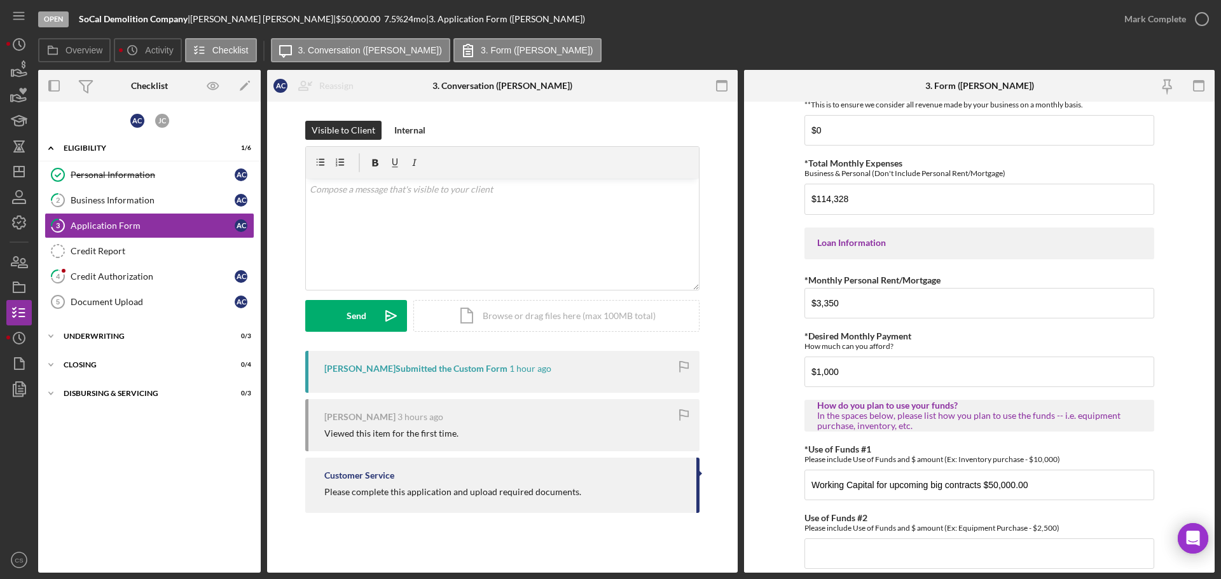
scroll to position [624, 0]
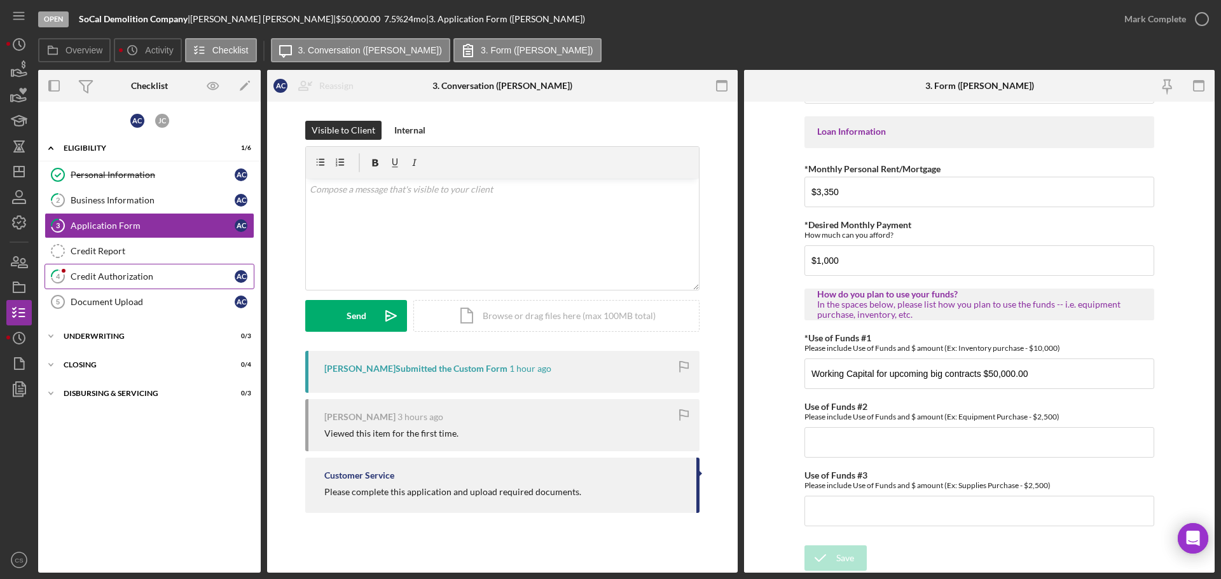
click at [135, 279] on div "Credit Authorization" at bounding box center [153, 276] width 164 height 10
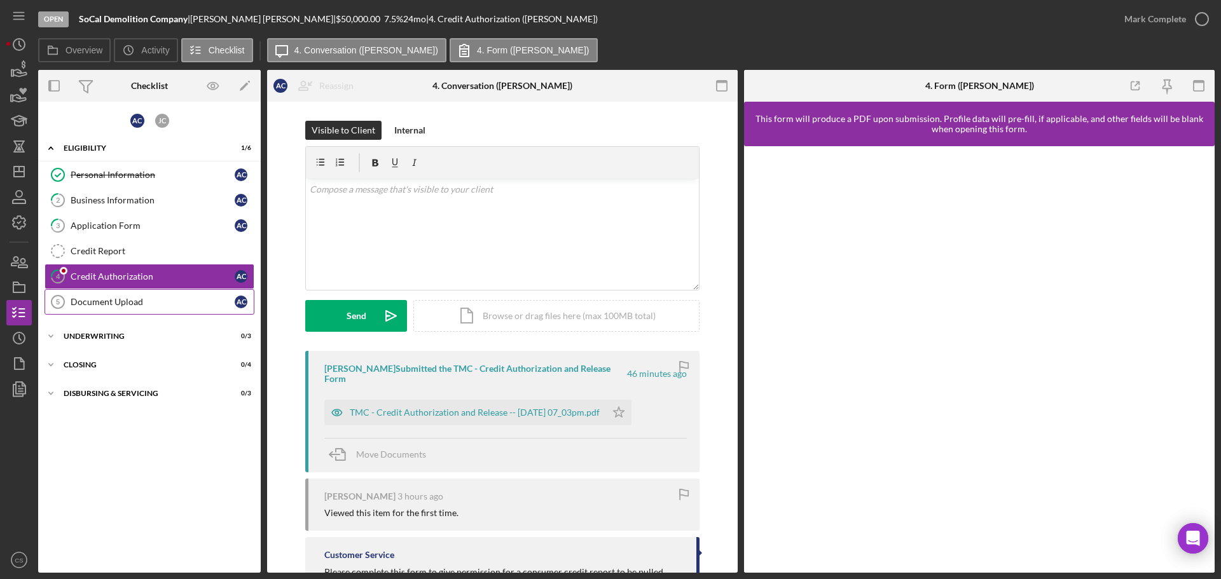
click at [141, 308] on link "Document Upload 5 Document Upload A C" at bounding box center [150, 301] width 210 height 25
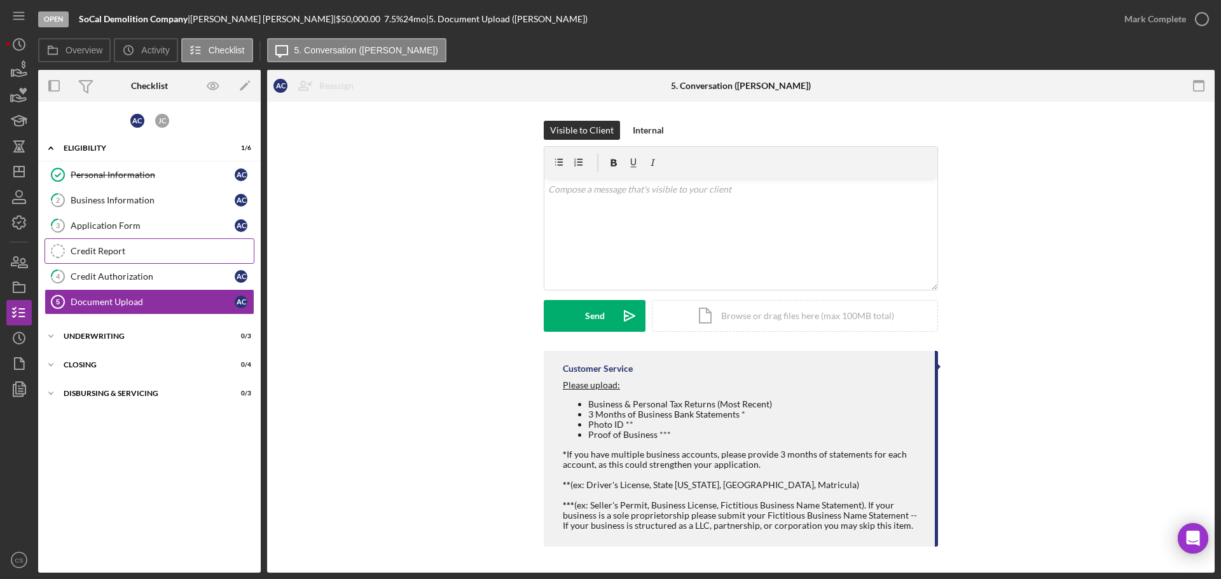
click at [147, 256] on div "Credit Report" at bounding box center [162, 251] width 183 height 10
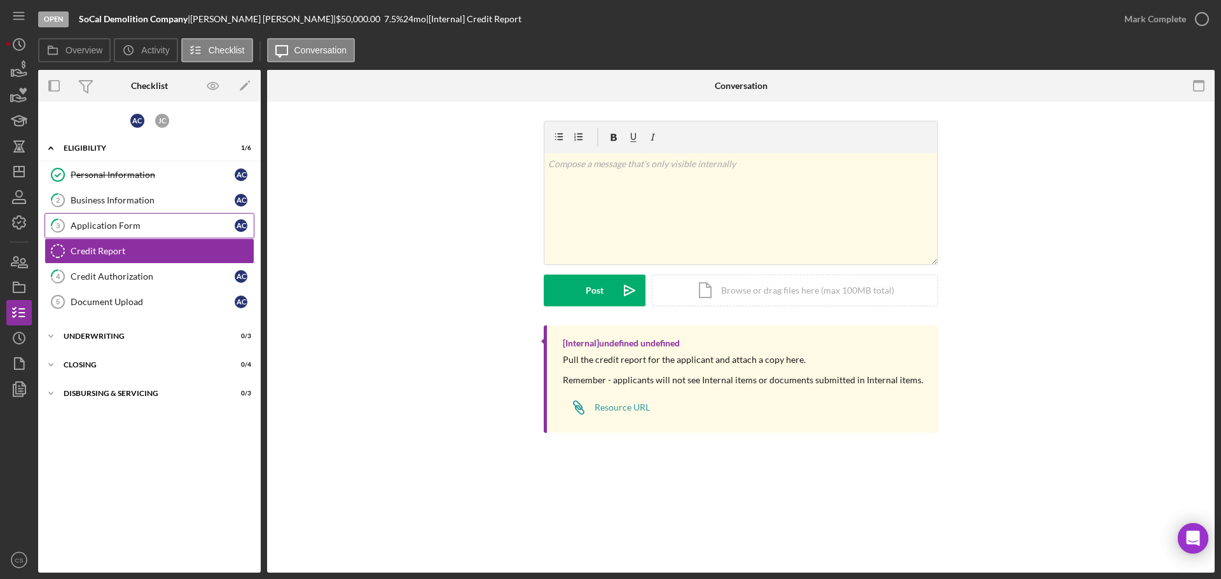
click at [148, 231] on div "Application Form" at bounding box center [153, 226] width 164 height 10
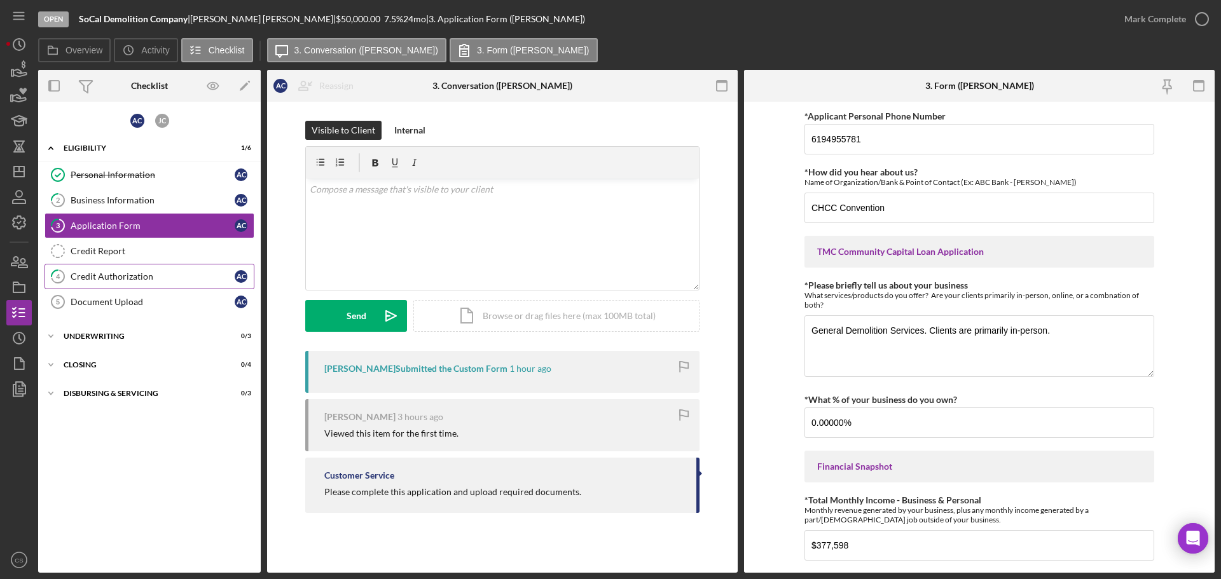
click at [149, 273] on div "Credit Authorization" at bounding box center [153, 276] width 164 height 10
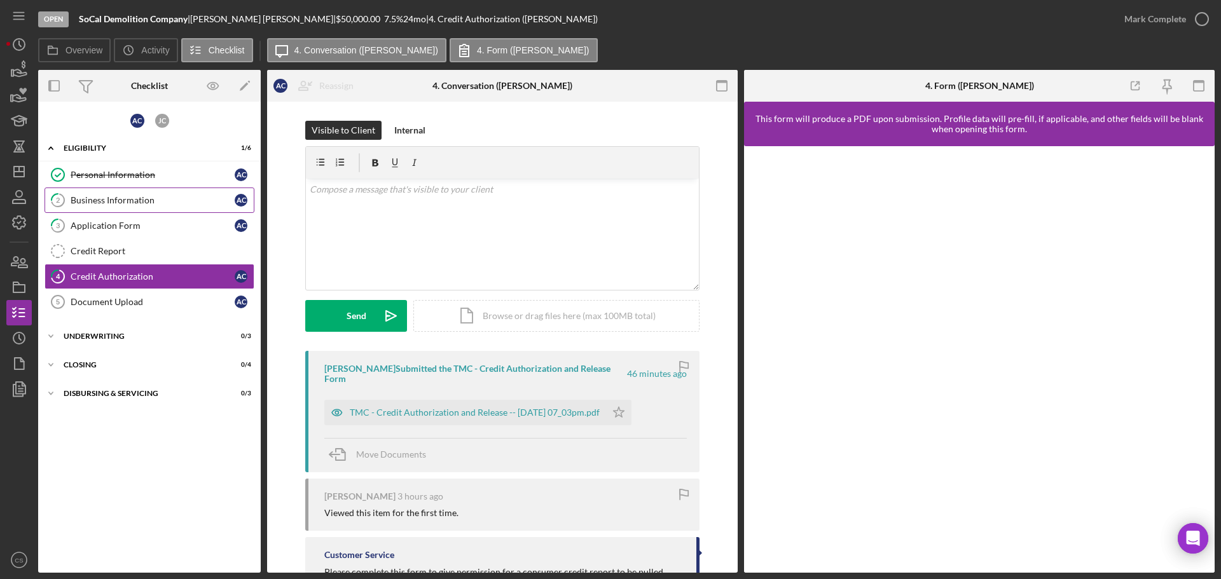
click at [136, 204] on div "Business Information" at bounding box center [153, 200] width 164 height 10
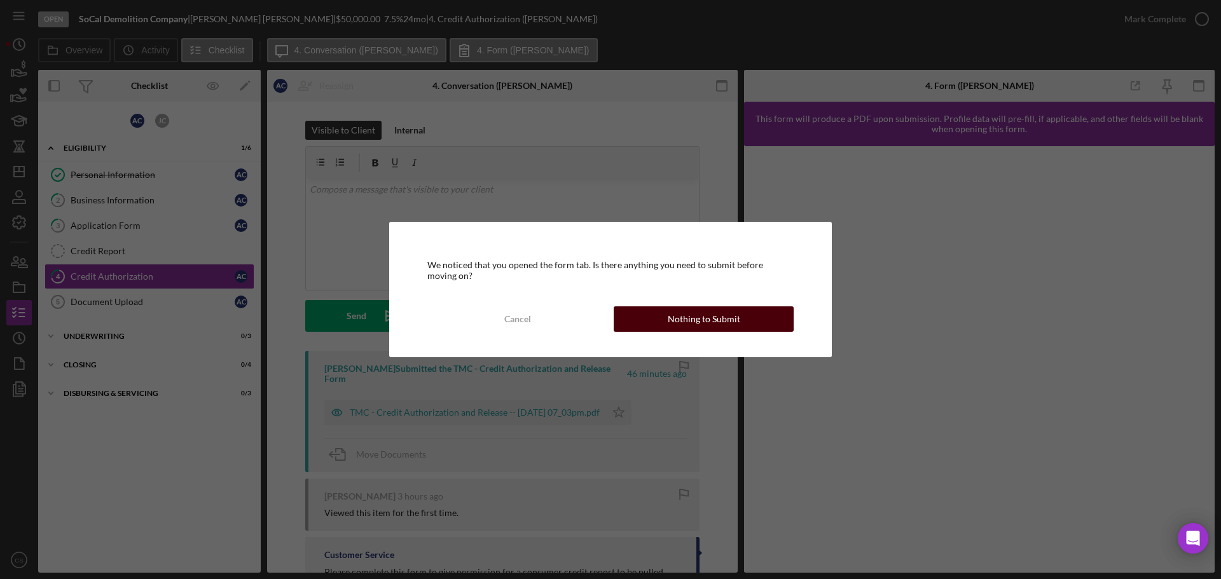
click at [696, 316] on div "Nothing to Submit" at bounding box center [704, 318] width 72 height 25
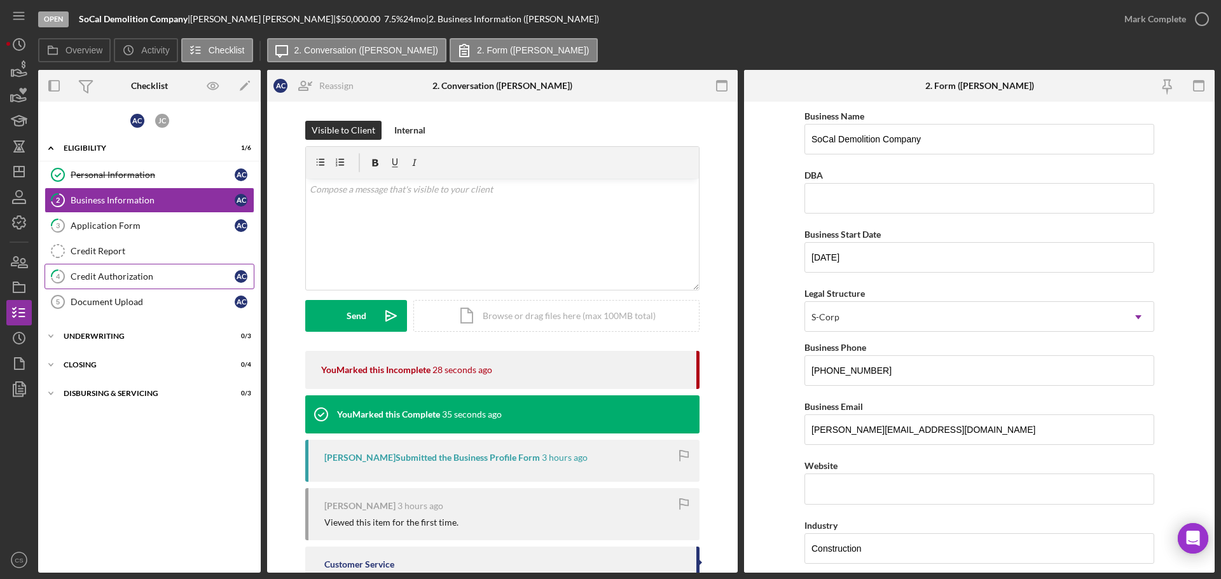
click at [91, 274] on div "Credit Authorization" at bounding box center [153, 276] width 164 height 10
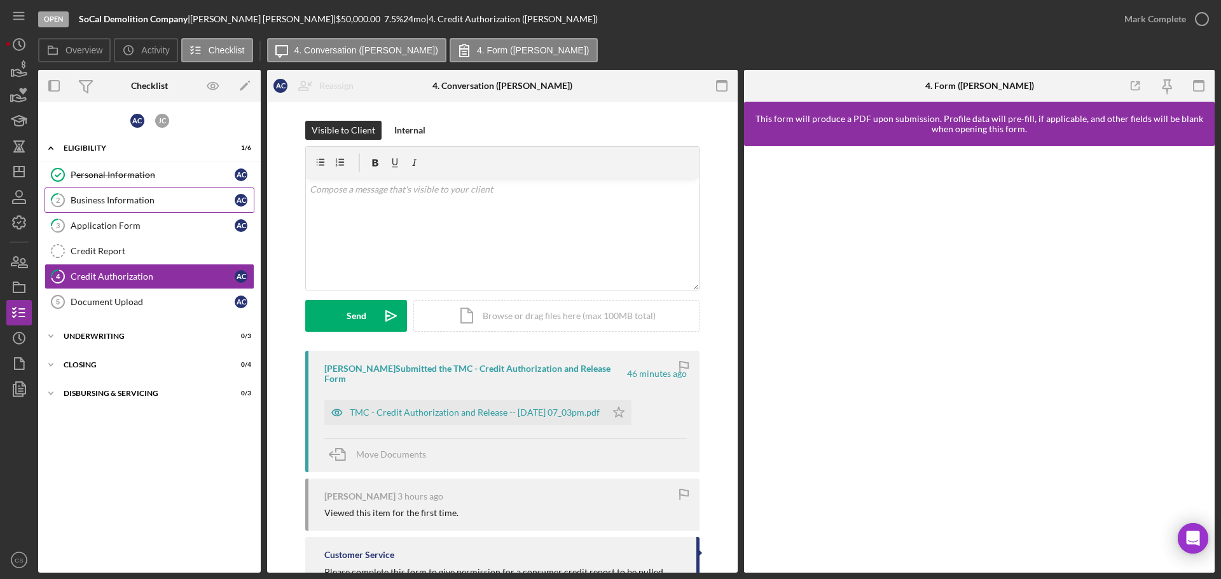
click at [131, 208] on link "2 Business Information A C" at bounding box center [150, 200] width 210 height 25
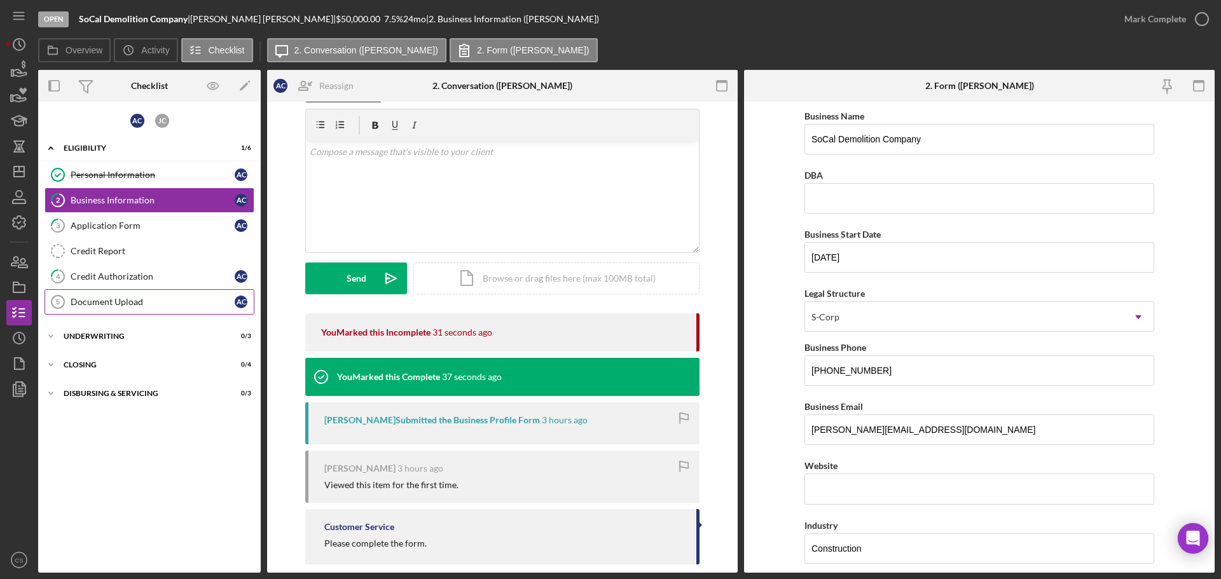
scroll to position [55, 0]
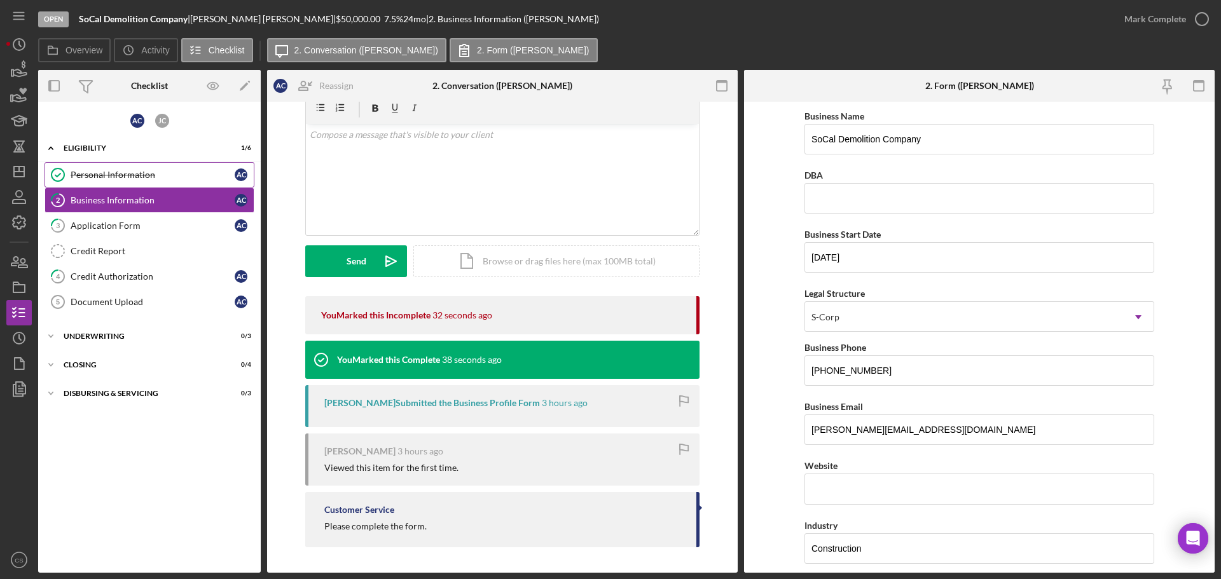
click at [118, 171] on div "Personal Information" at bounding box center [153, 175] width 164 height 10
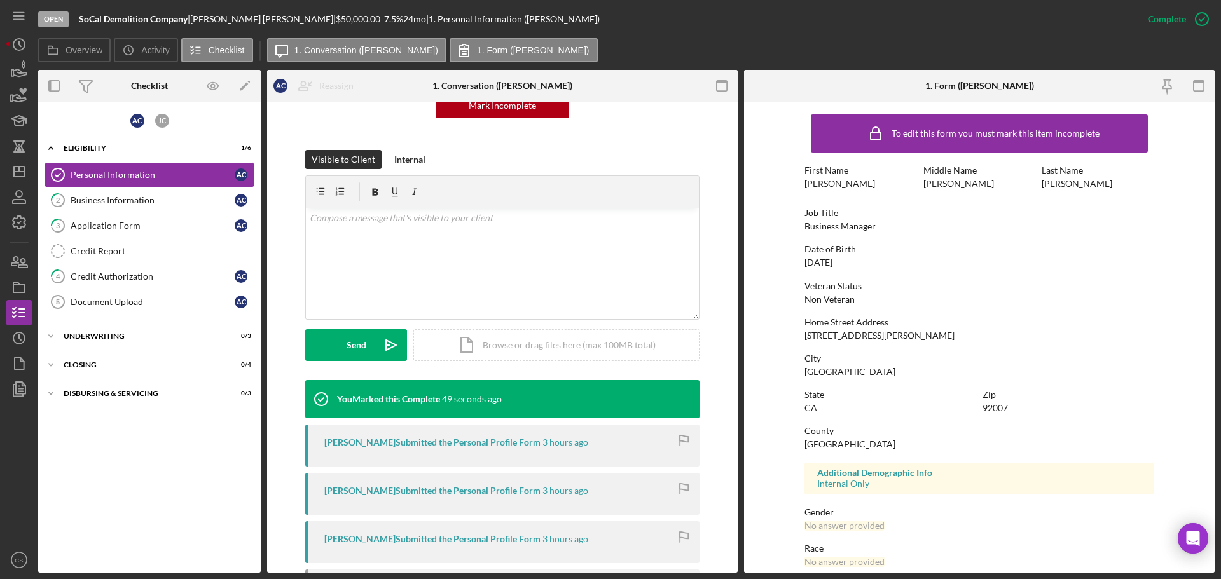
scroll to position [282, 0]
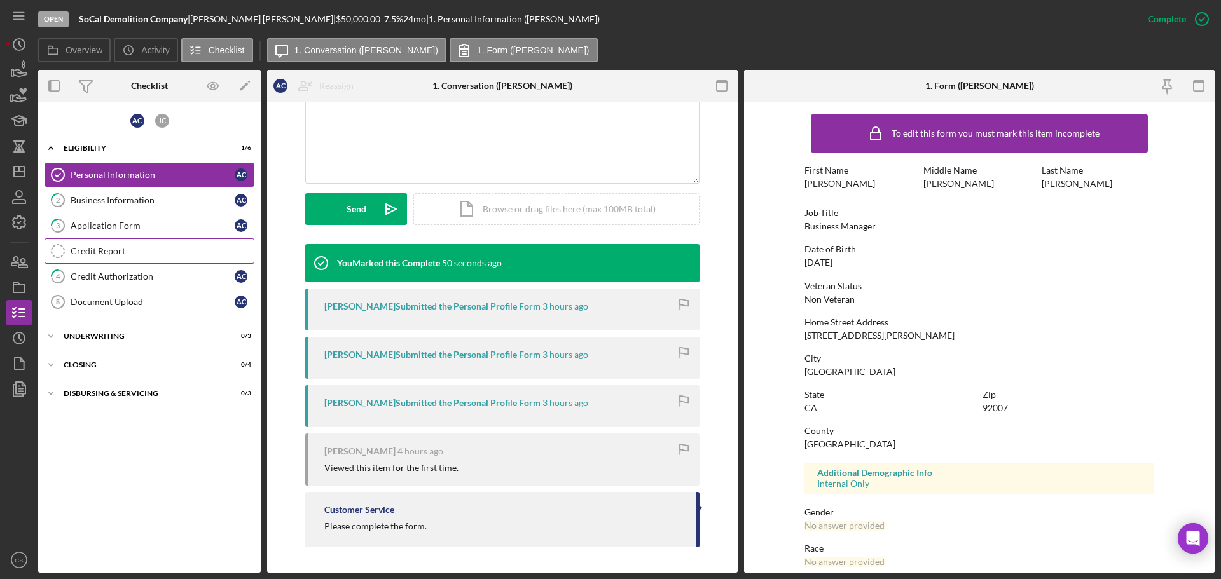
click at [168, 246] on div "Credit Report" at bounding box center [162, 251] width 183 height 10
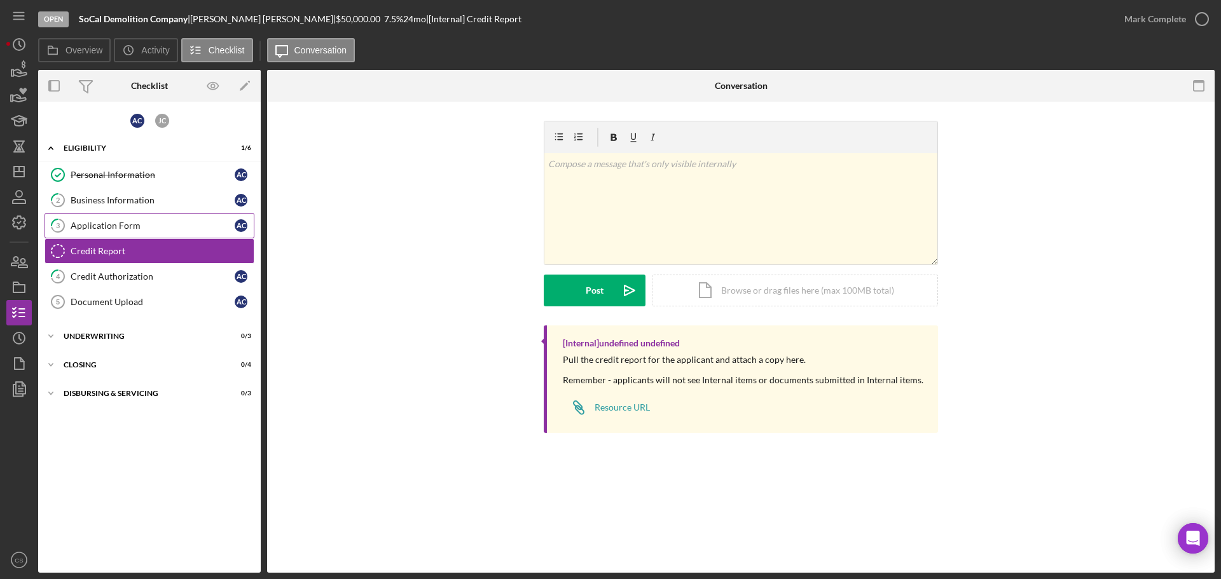
click at [172, 214] on link "3 Application Form A C" at bounding box center [150, 225] width 210 height 25
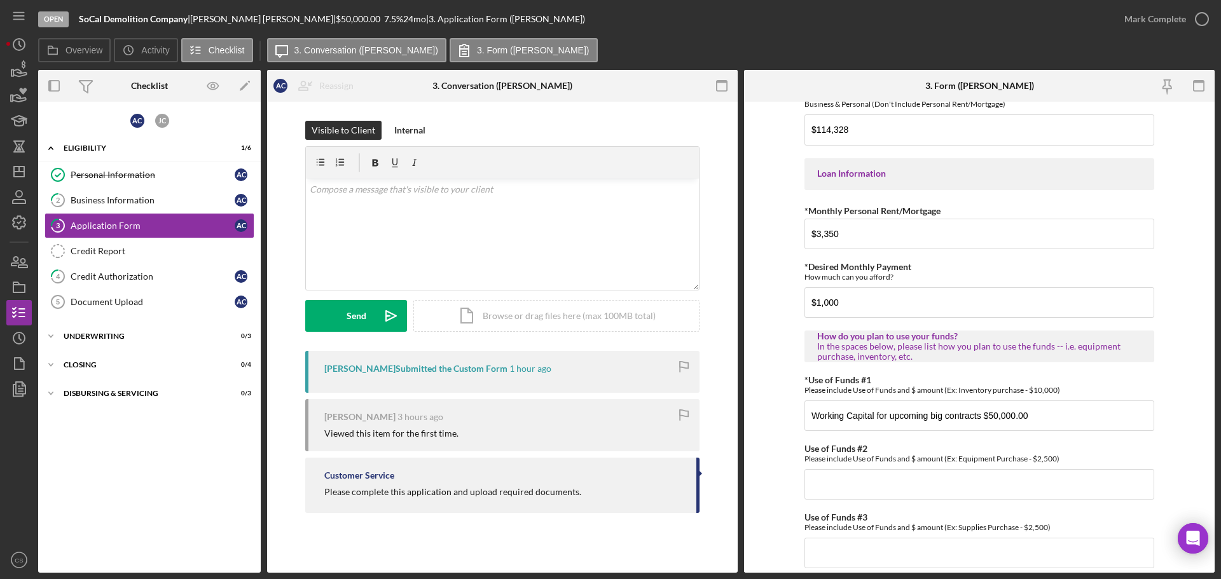
scroll to position [624, 0]
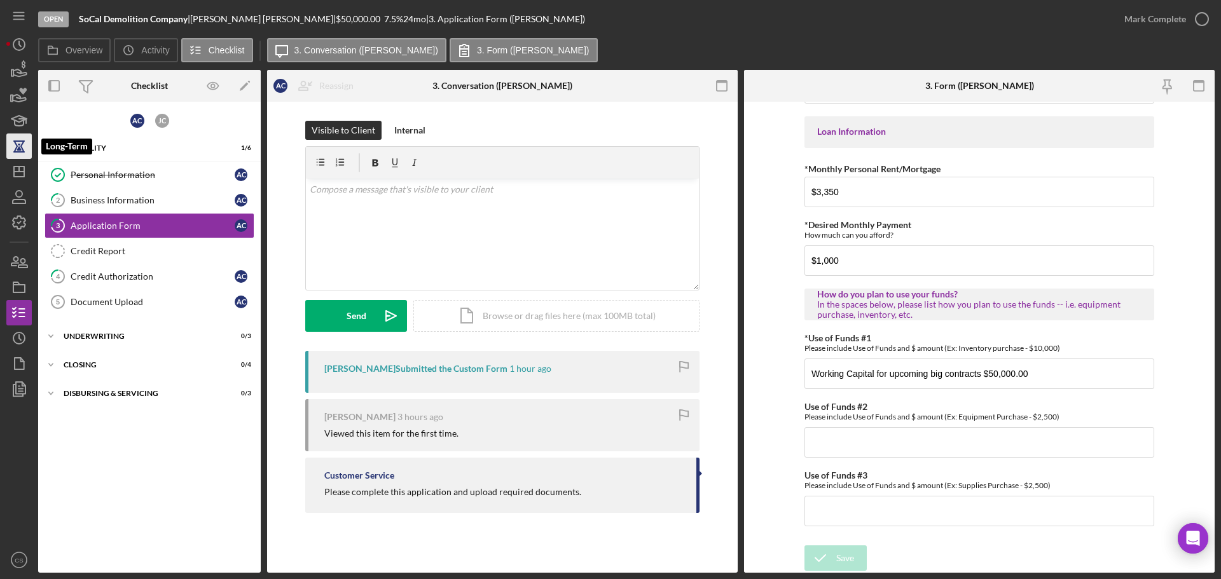
click at [16, 158] on icon "button" at bounding box center [19, 146] width 32 height 32
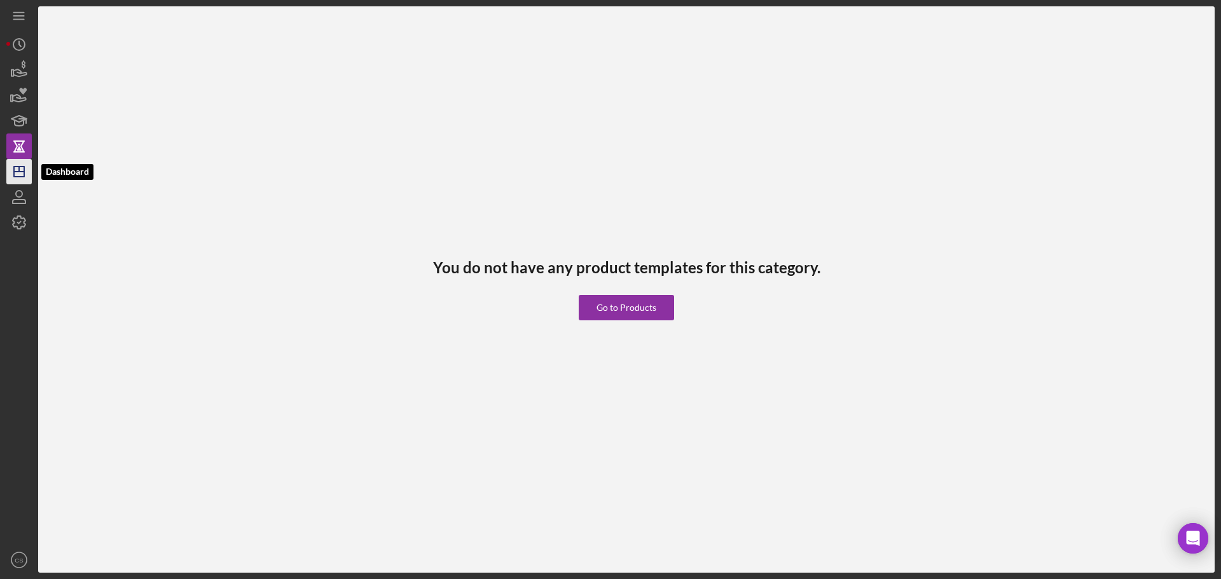
click at [14, 177] on polygon "button" at bounding box center [19, 172] width 10 height 10
